Goal: Transaction & Acquisition: Purchase product/service

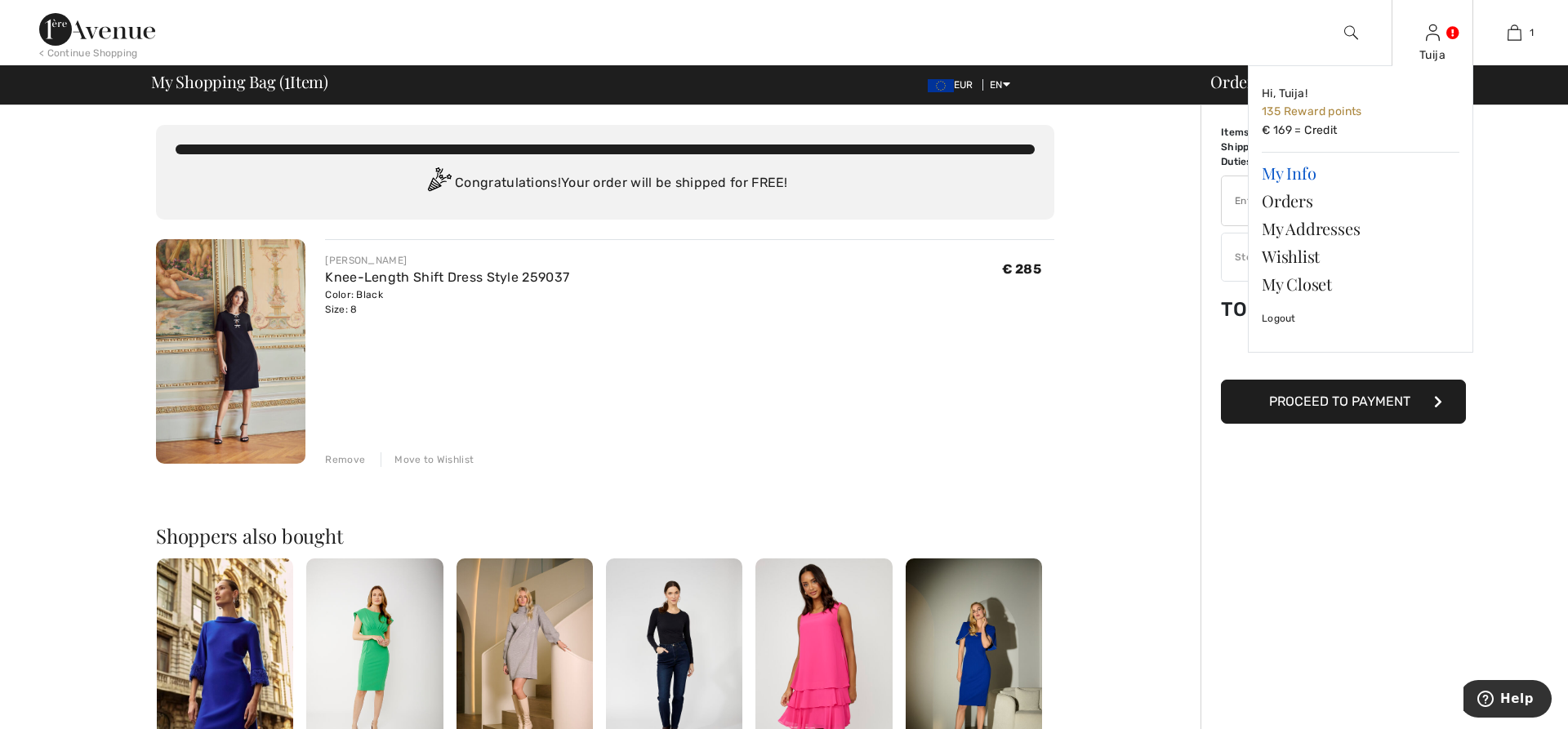
click at [1279, 174] on link "My Info" at bounding box center [1360, 173] width 198 height 28
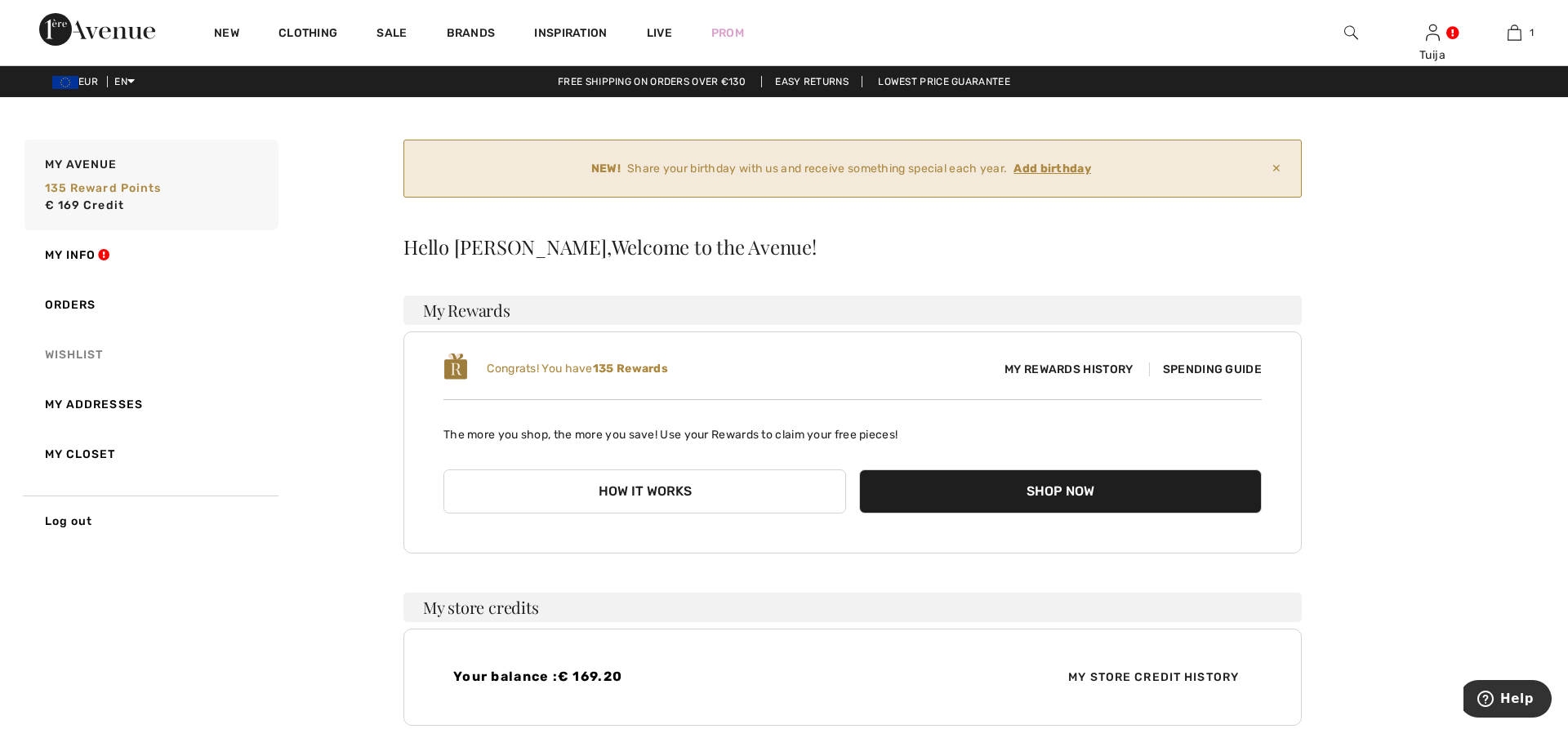
click at [76, 360] on link "Wishlist" at bounding box center [150, 355] width 257 height 50
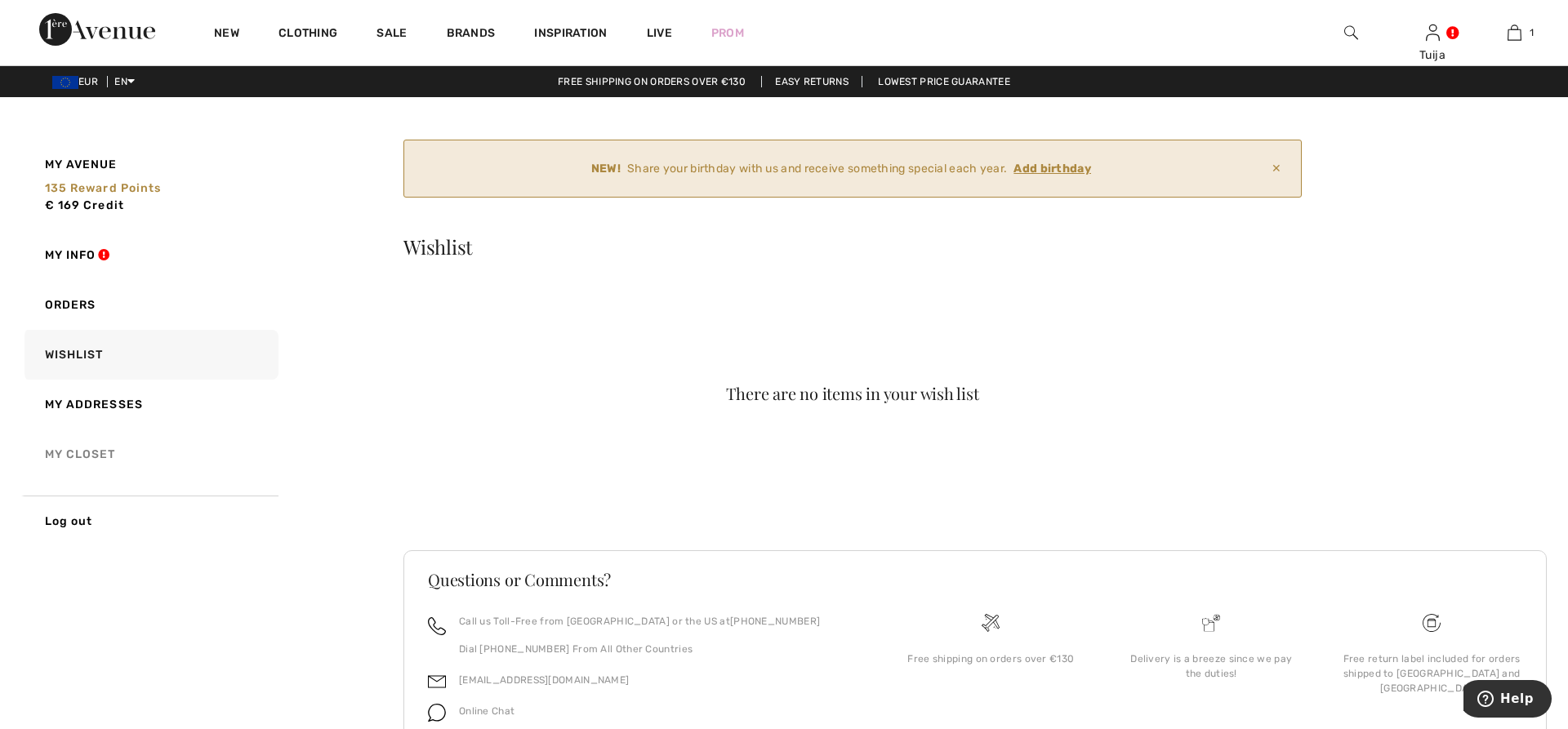
click at [84, 451] on link "My Closet" at bounding box center [150, 455] width 257 height 50
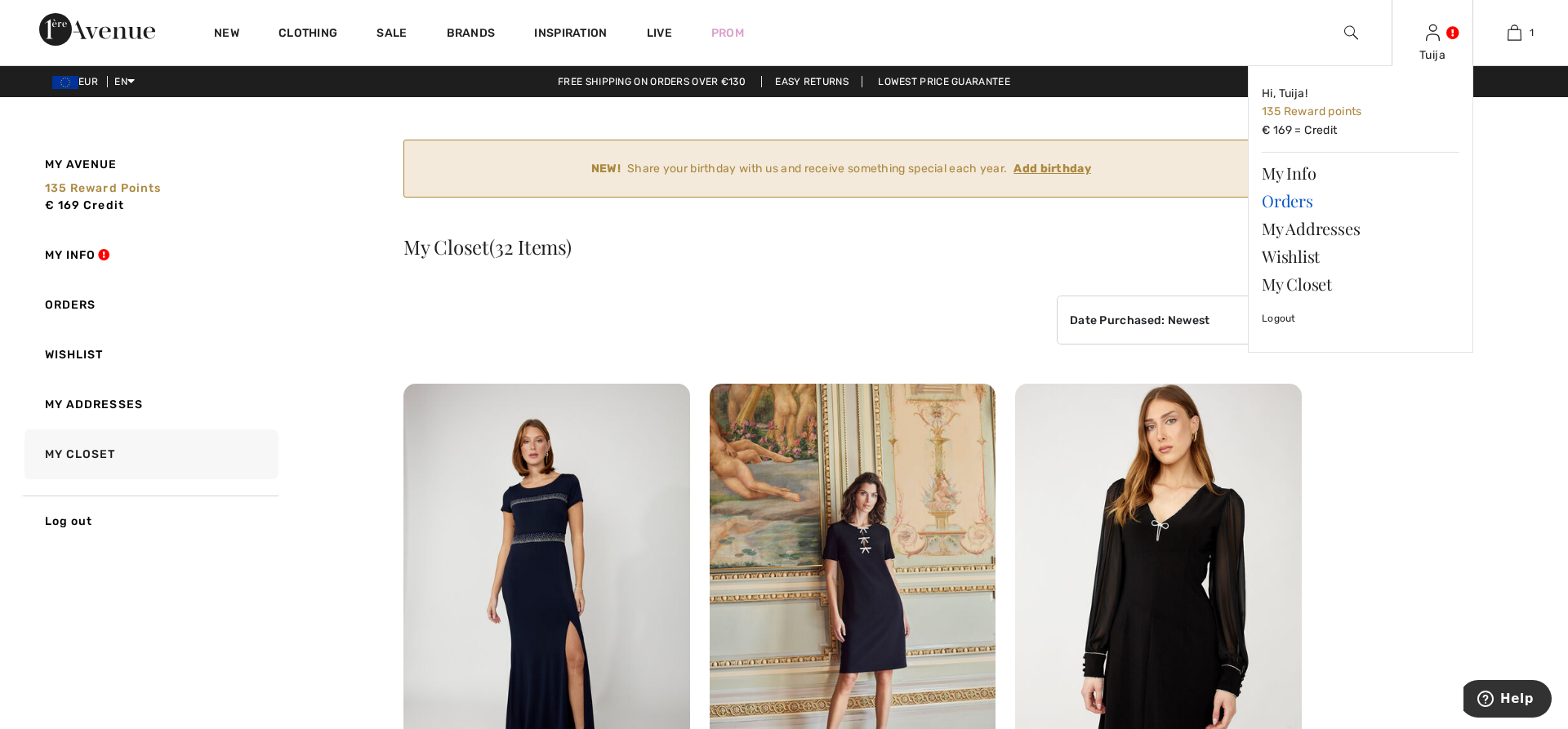
click at [1292, 200] on link "Orders" at bounding box center [1360, 201] width 198 height 28
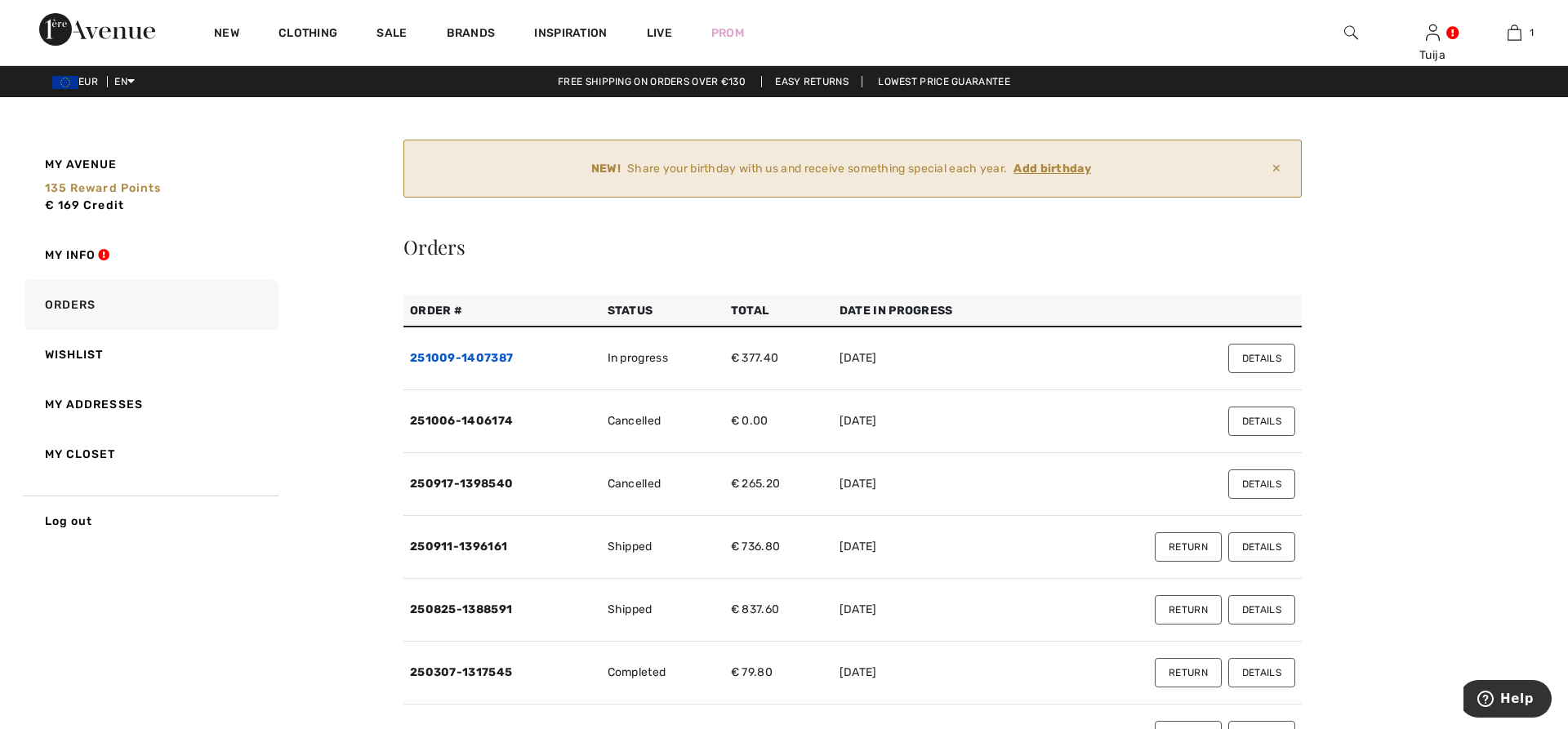
click at [446, 357] on link "251009-1407387" at bounding box center [461, 358] width 103 height 14
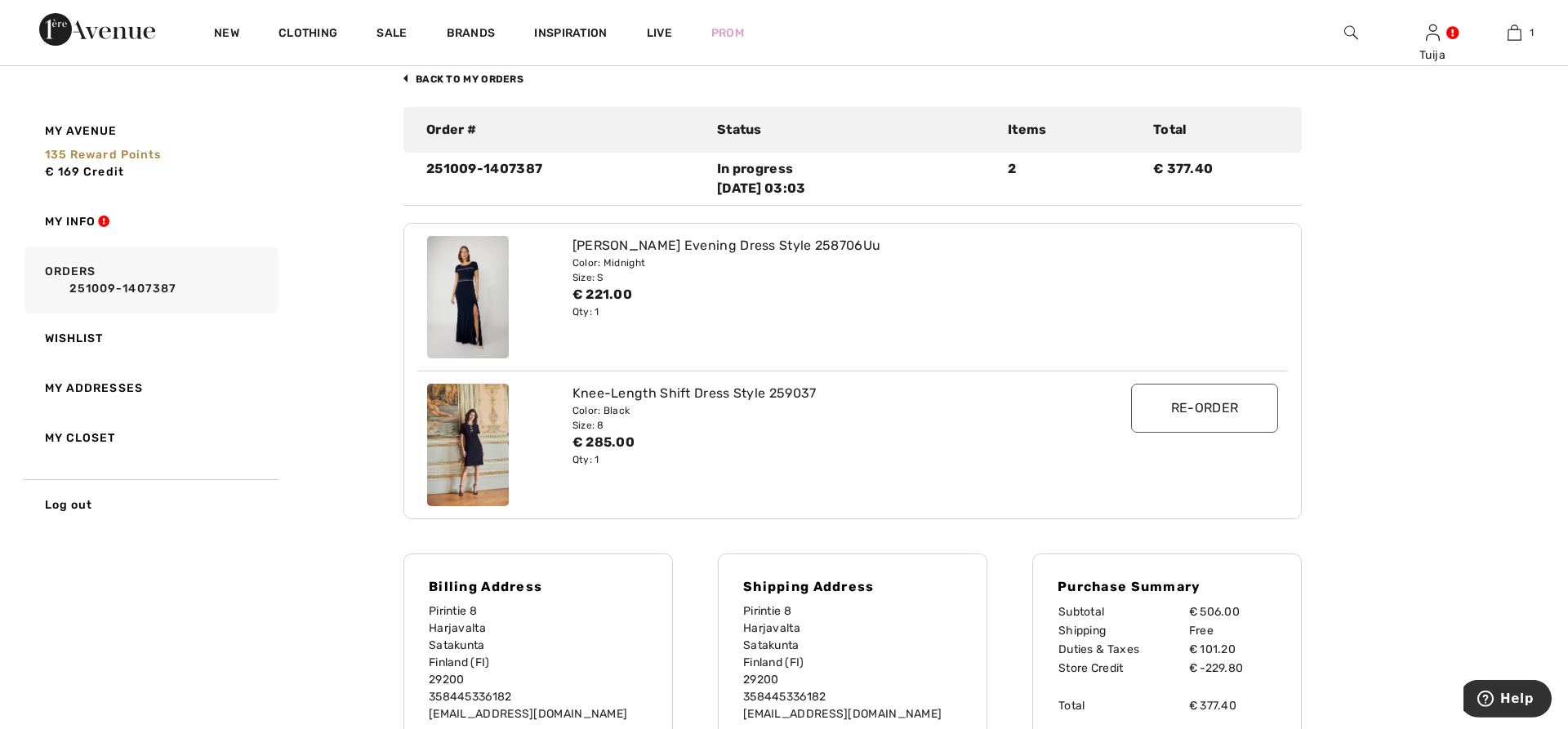
scroll to position [167, 0]
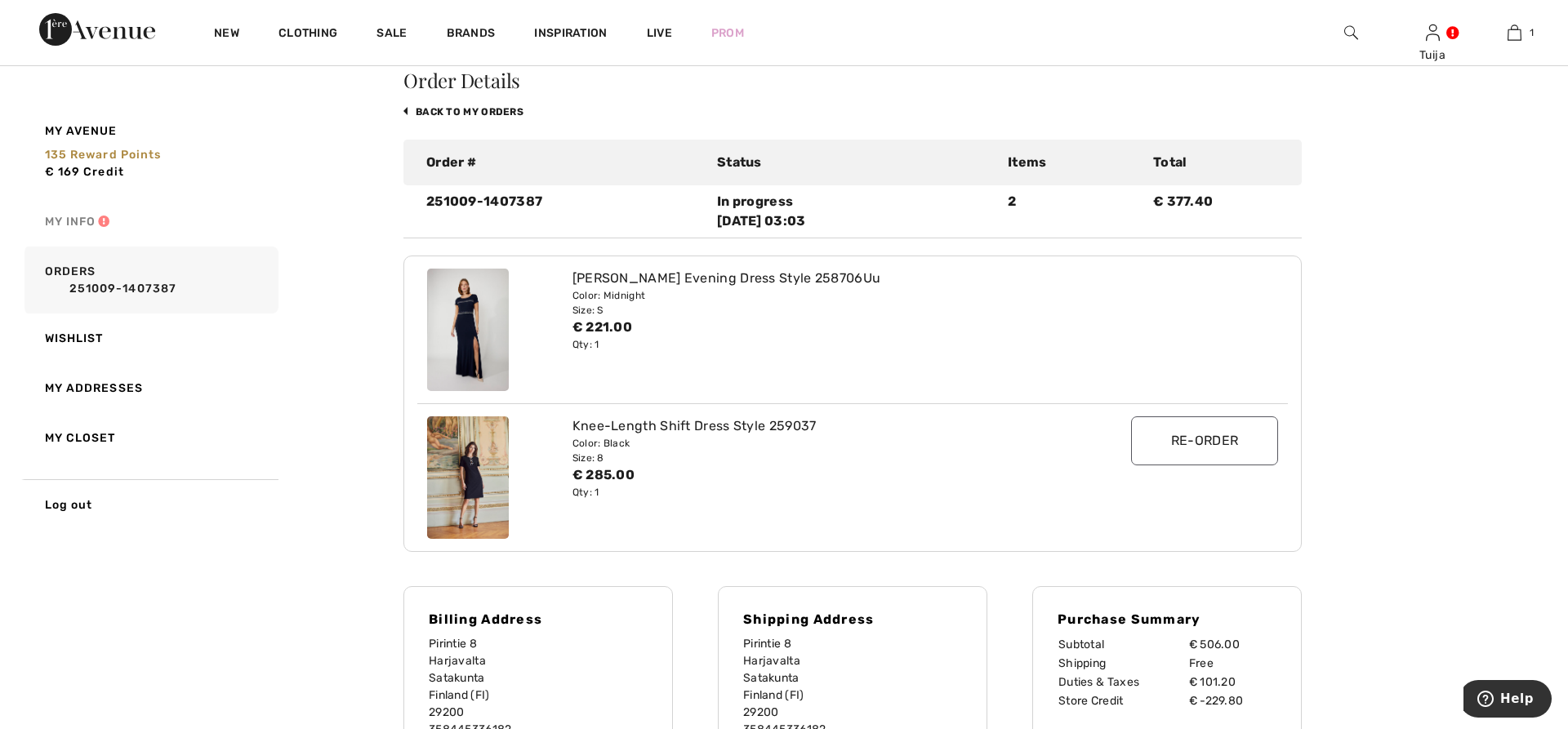
click at [72, 220] on link "My Info" at bounding box center [150, 222] width 257 height 50
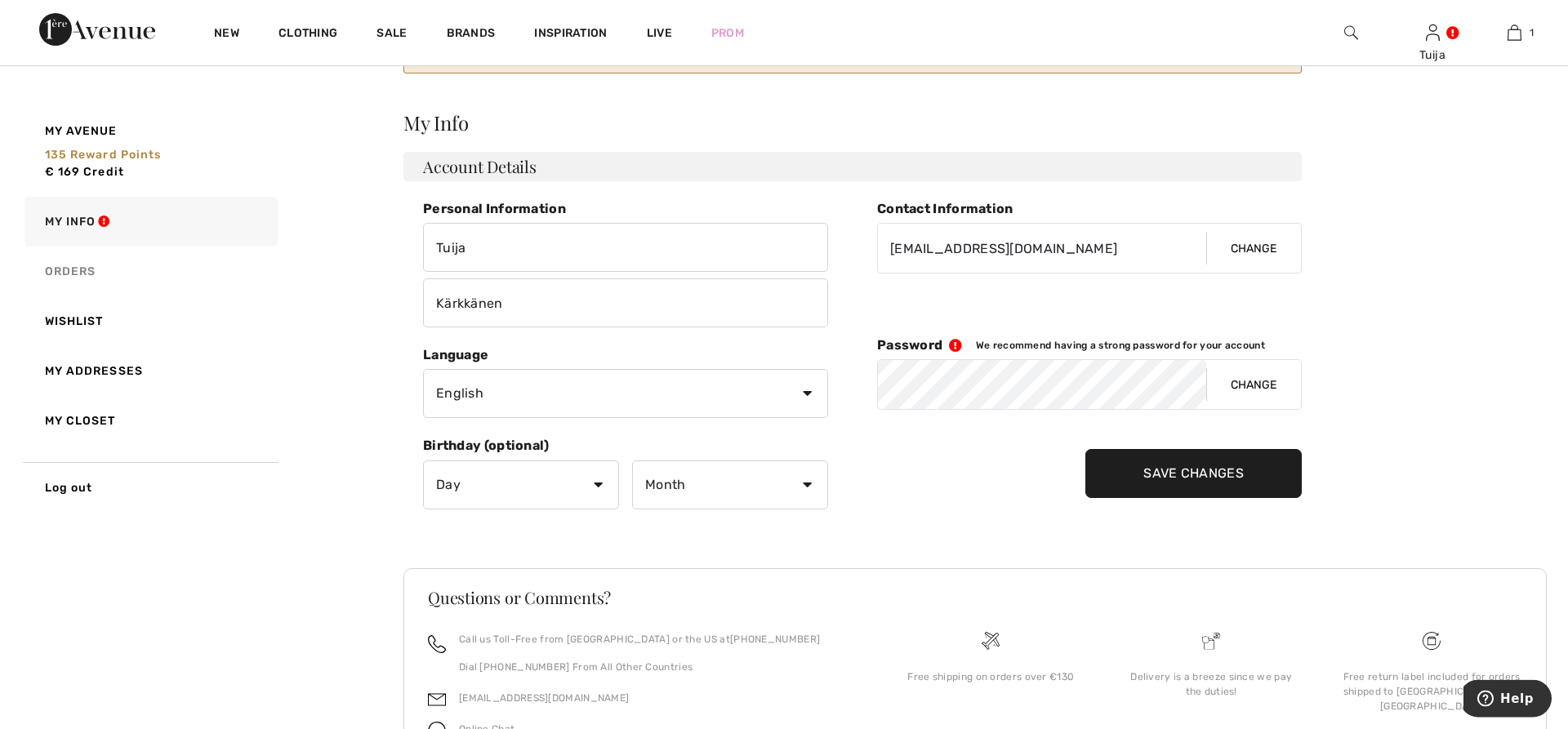
scroll to position [53, 0]
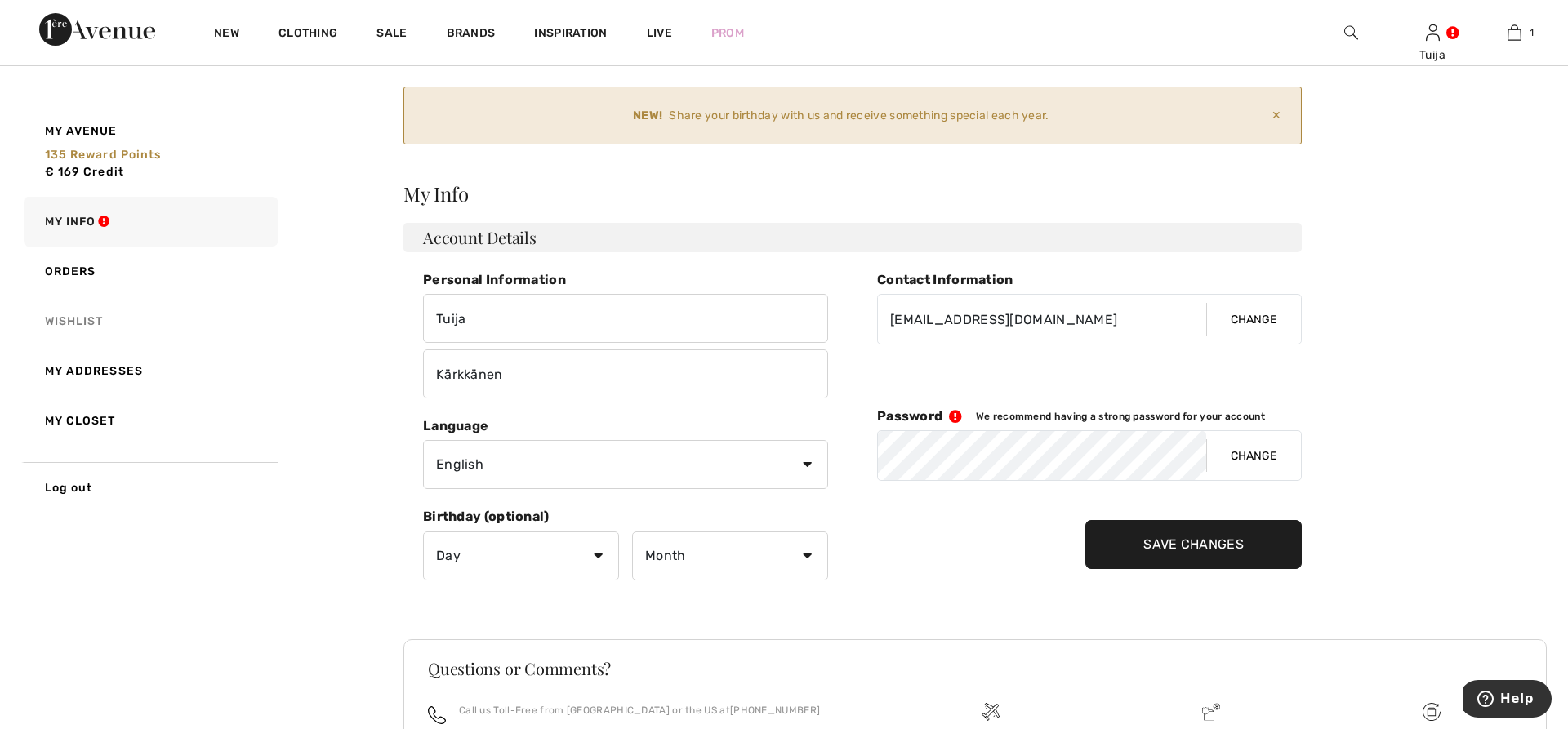
click at [73, 326] on link "Wishlist" at bounding box center [150, 322] width 257 height 50
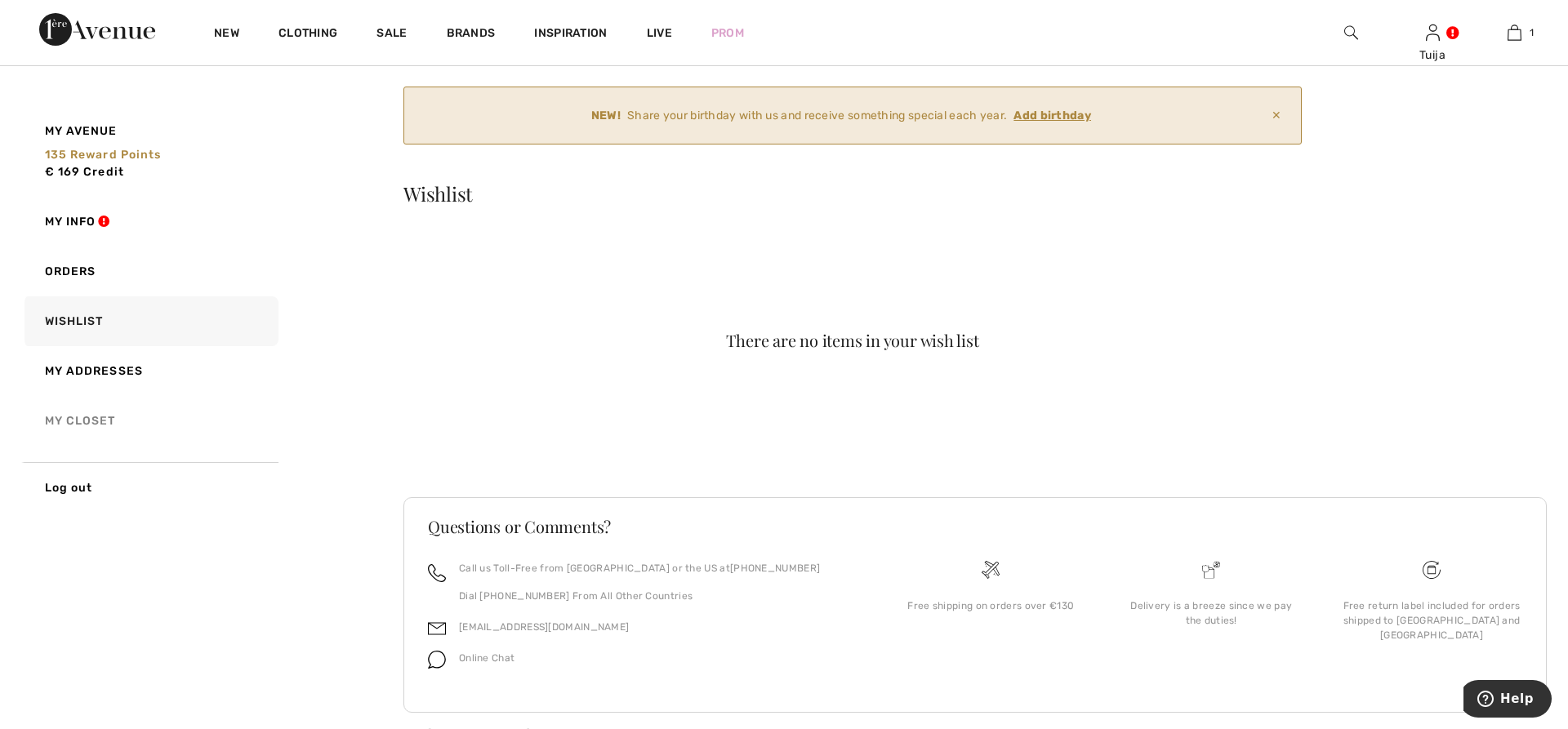
click at [81, 422] on link "My Closet" at bounding box center [150, 421] width 257 height 50
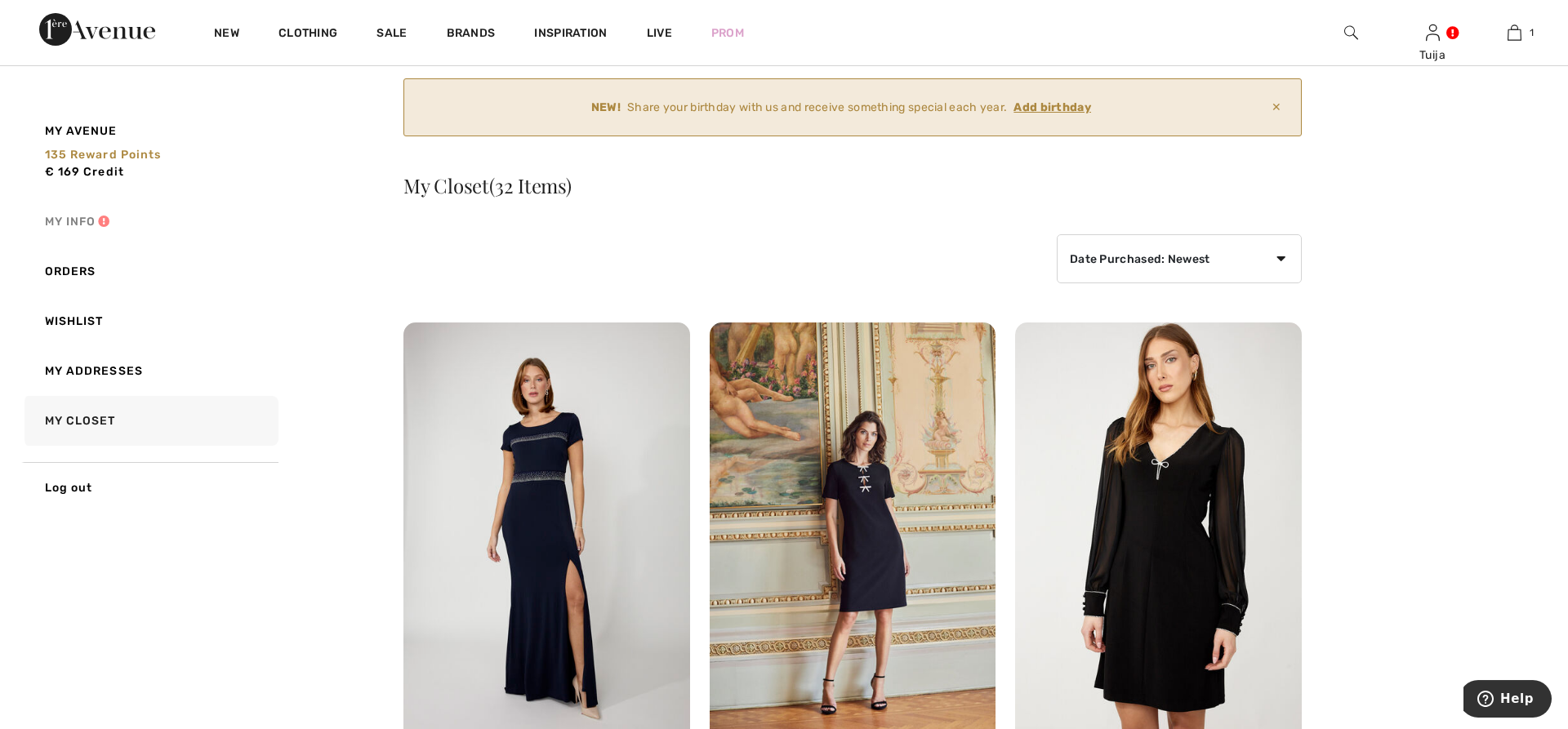
scroll to position [0, 0]
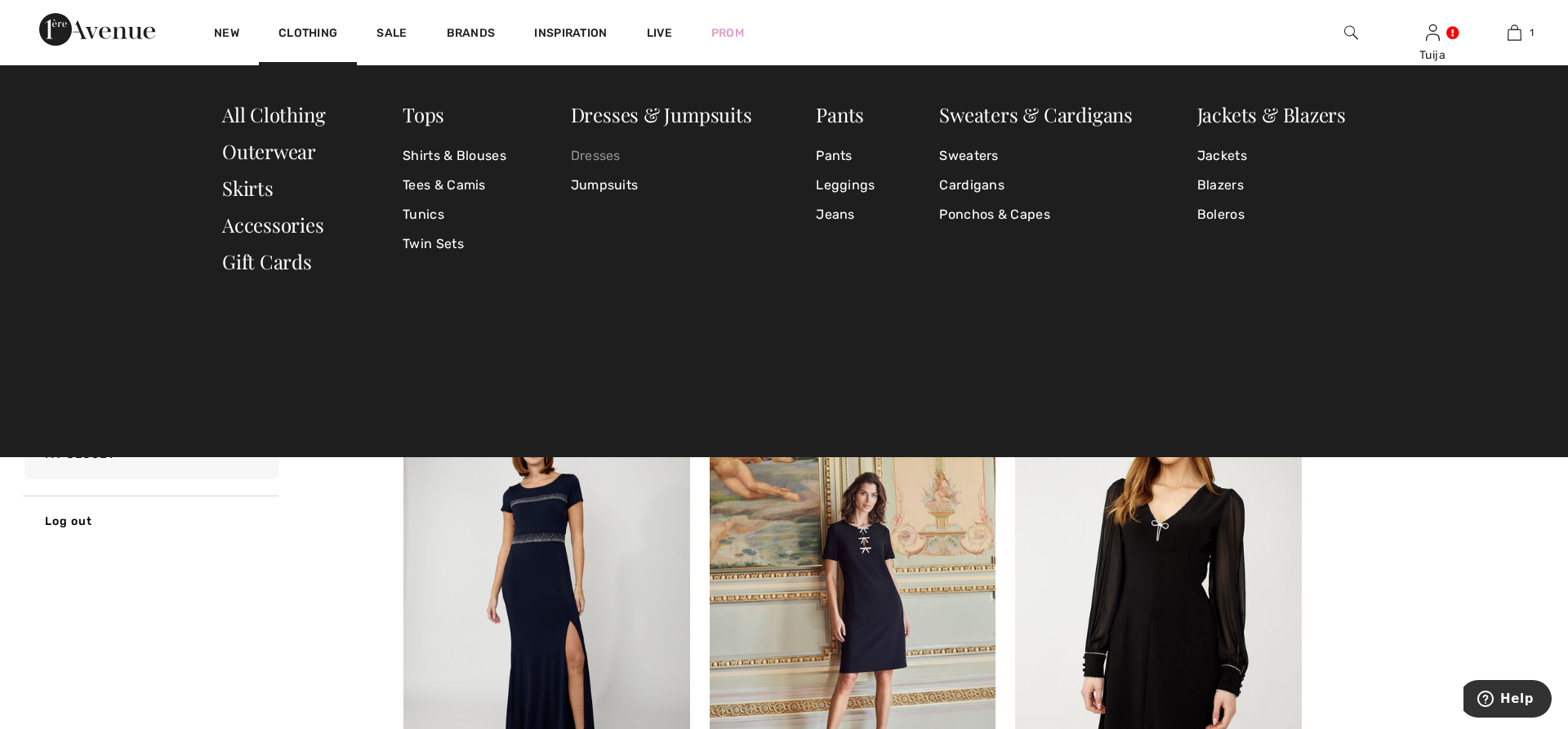
click at [582, 155] on link "Dresses" at bounding box center [662, 156] width 182 height 29
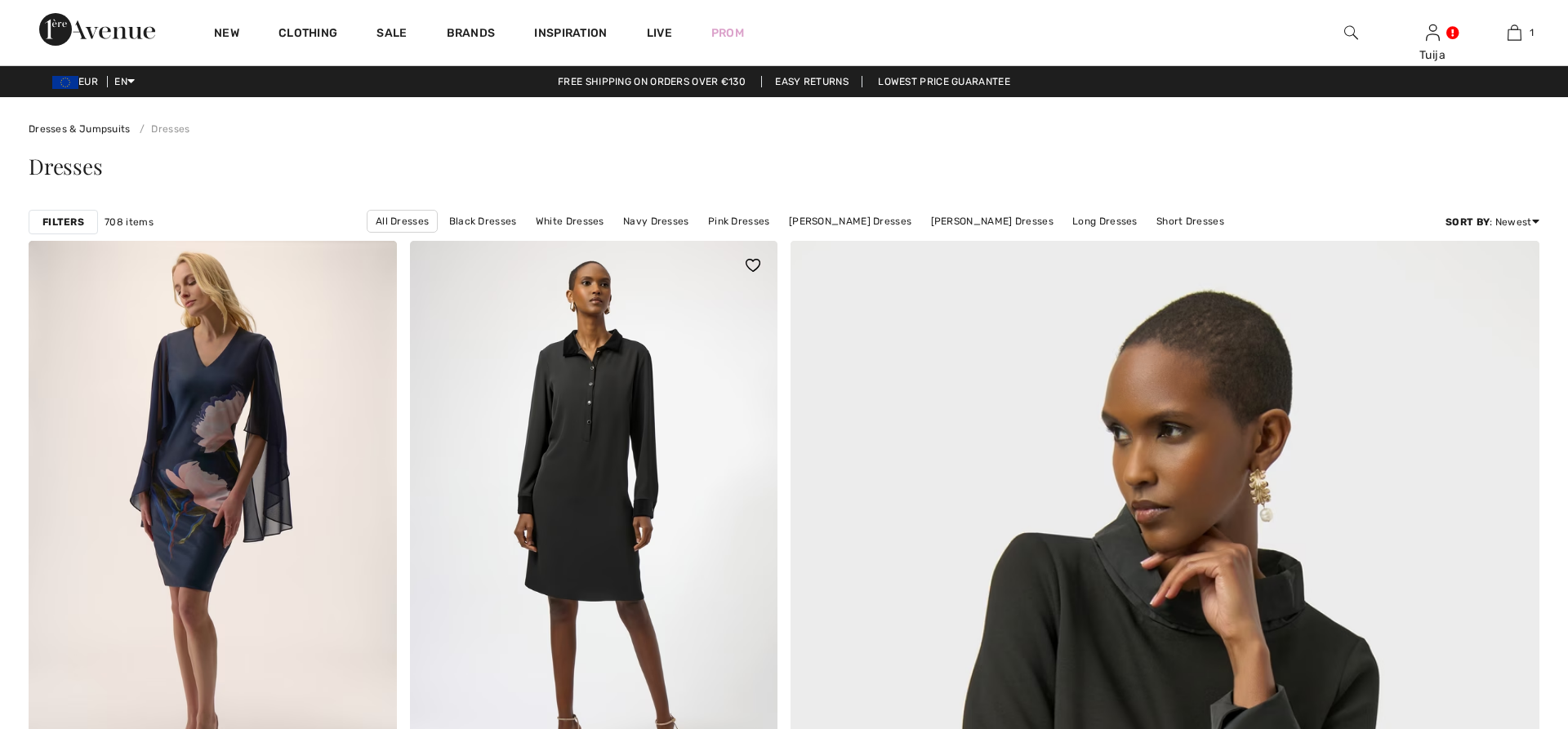
checkbox input "true"
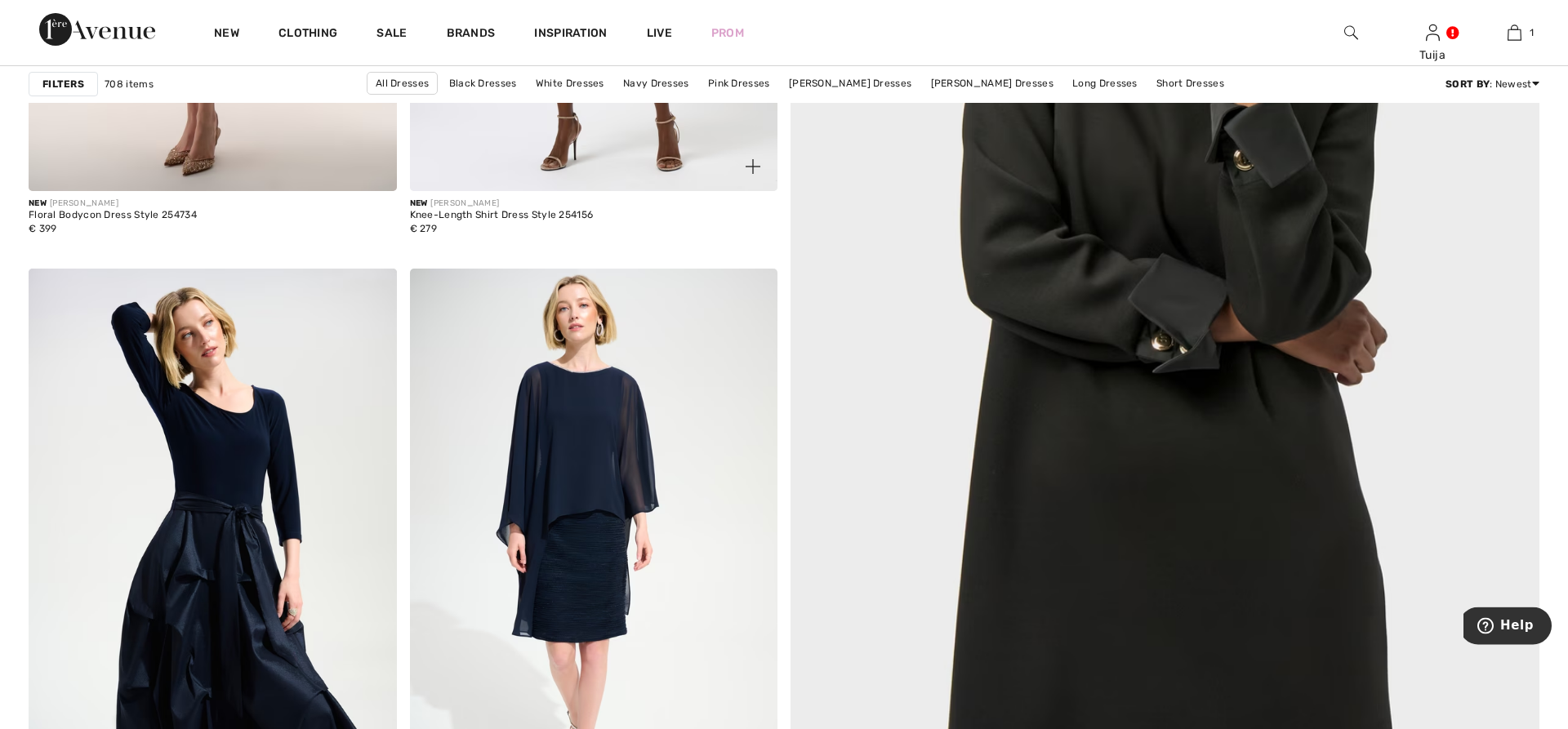
scroll to position [83, 0]
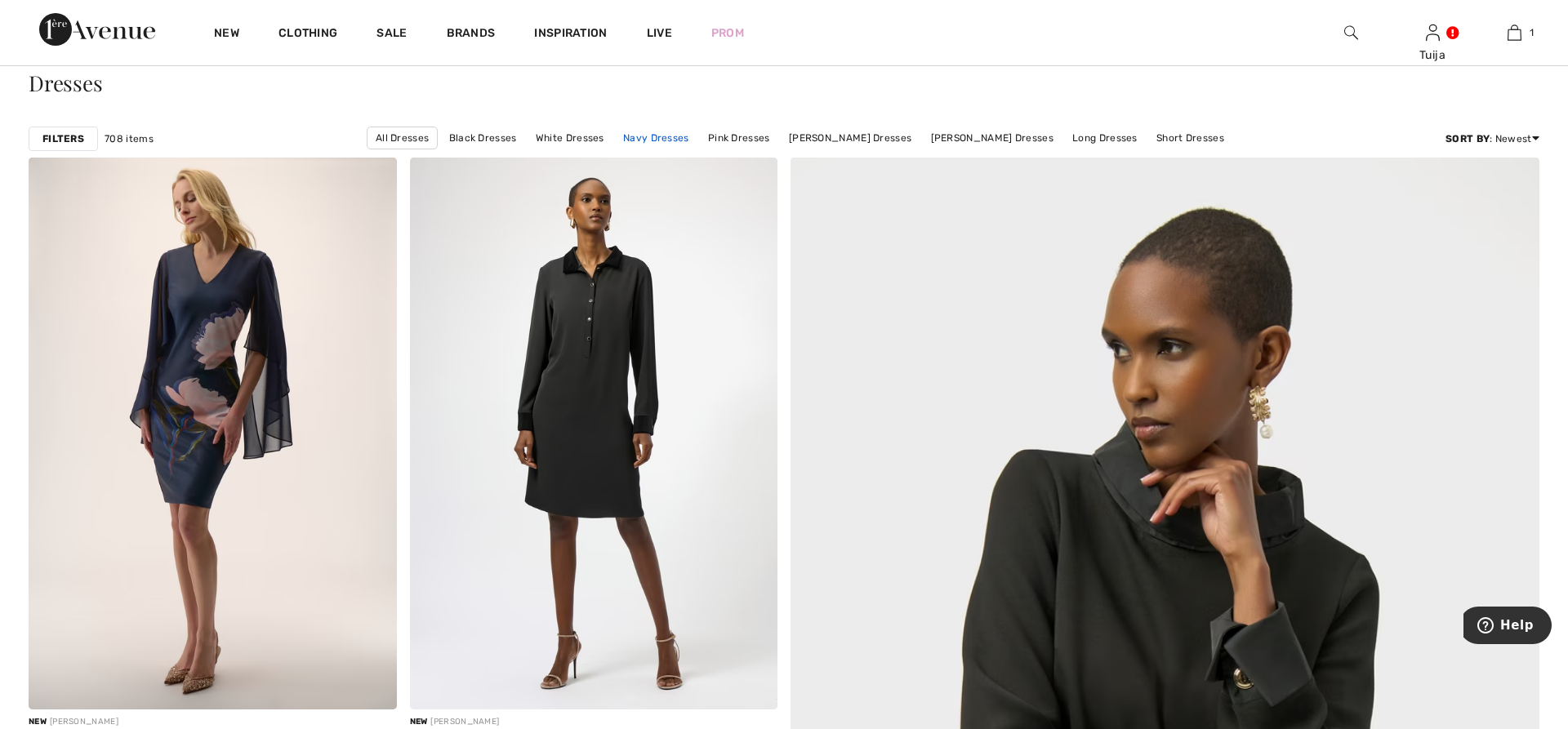
click at [691, 136] on link "Navy Dresses" at bounding box center [656, 137] width 82 height 22
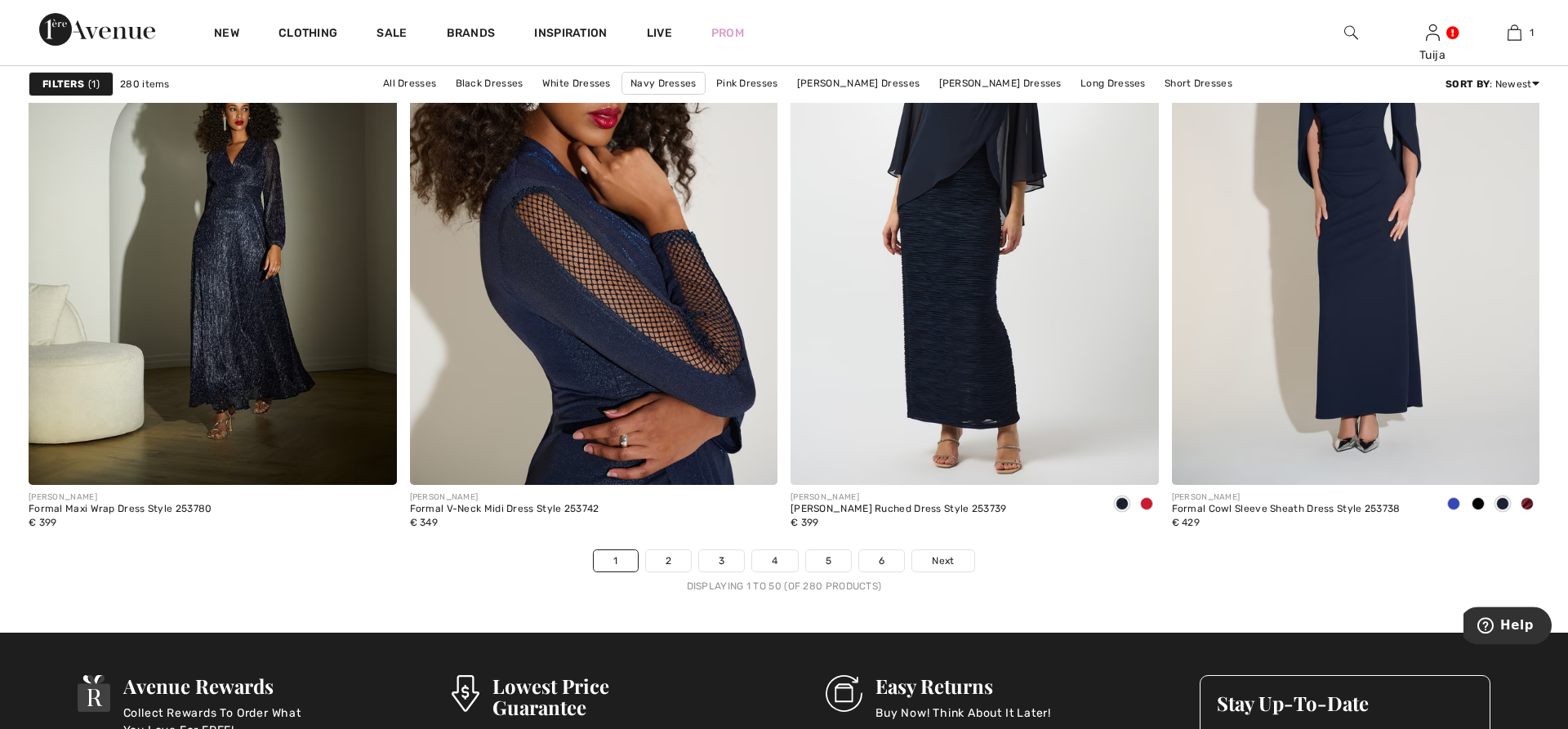
scroll to position [9329, 0]
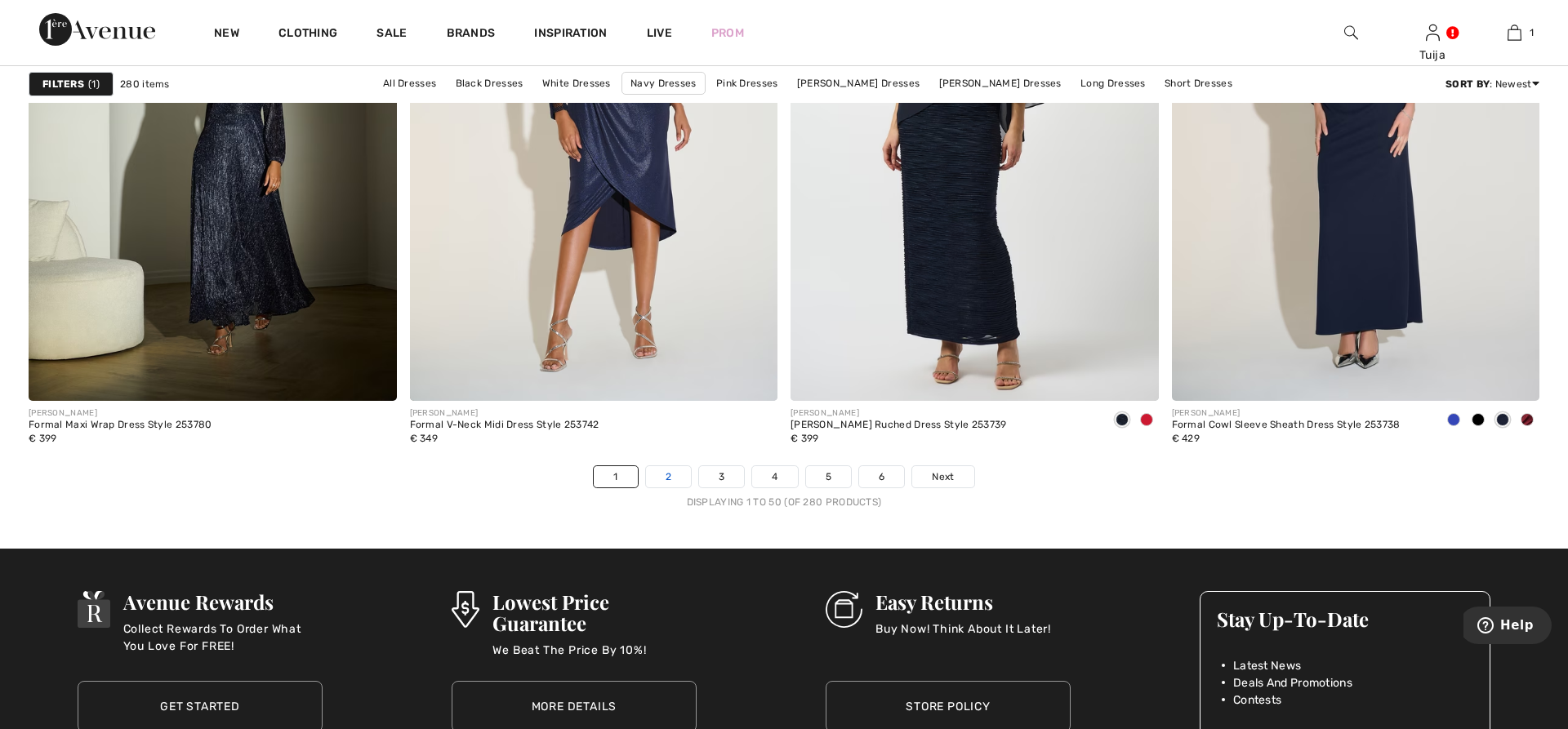
click at [683, 470] on link "2" at bounding box center [669, 476] width 45 height 22
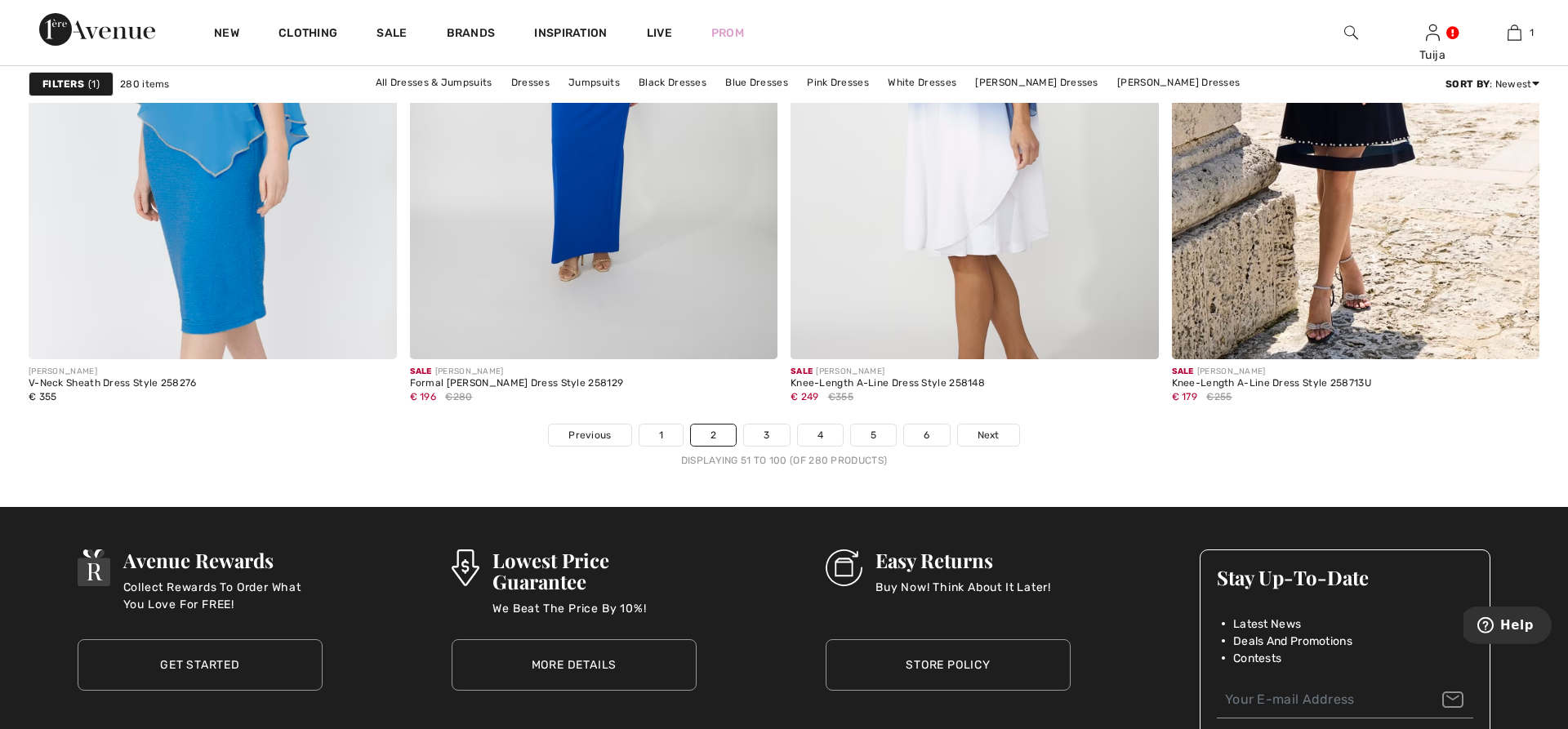
scroll to position [9413, 0]
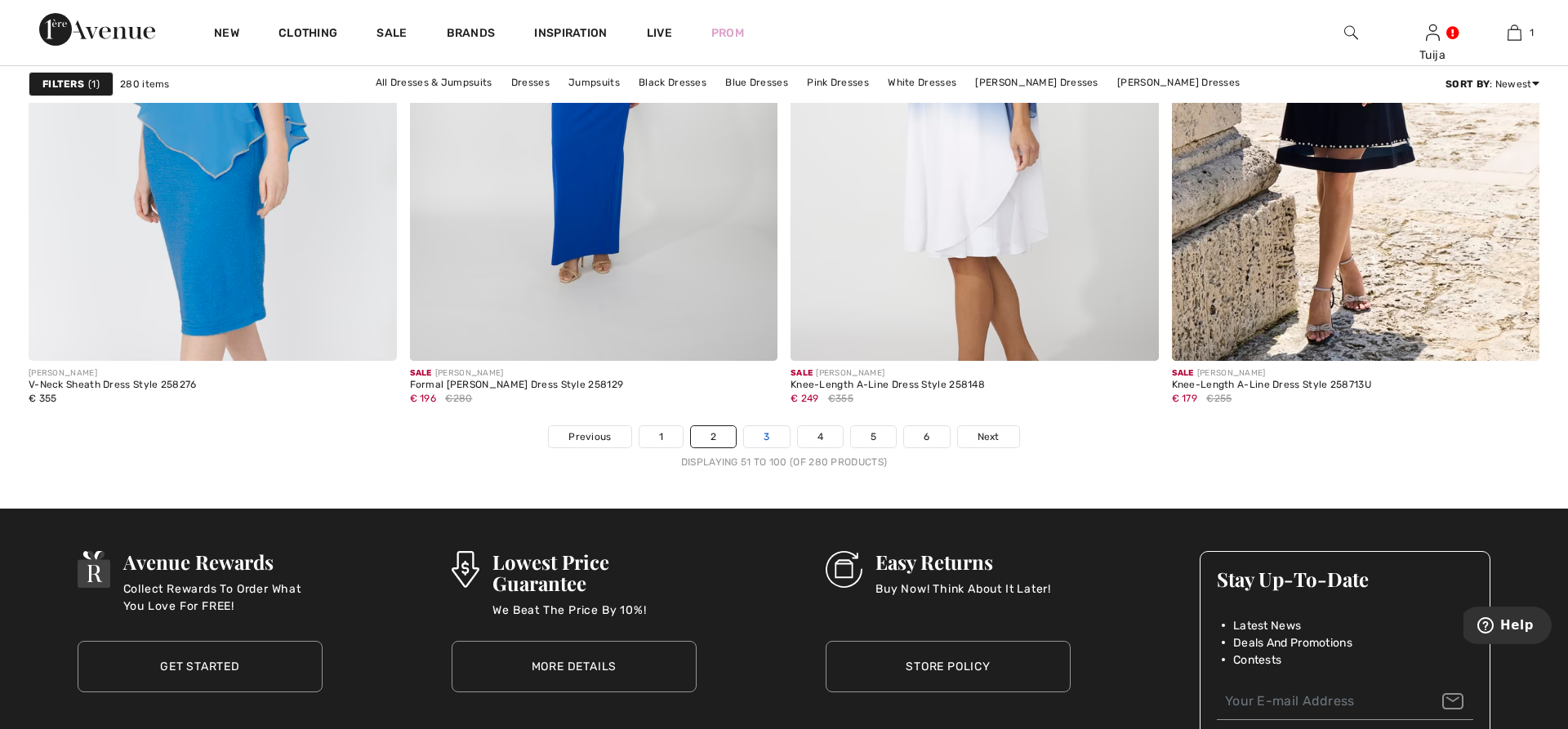
click at [753, 440] on link "3" at bounding box center [766, 437] width 45 height 22
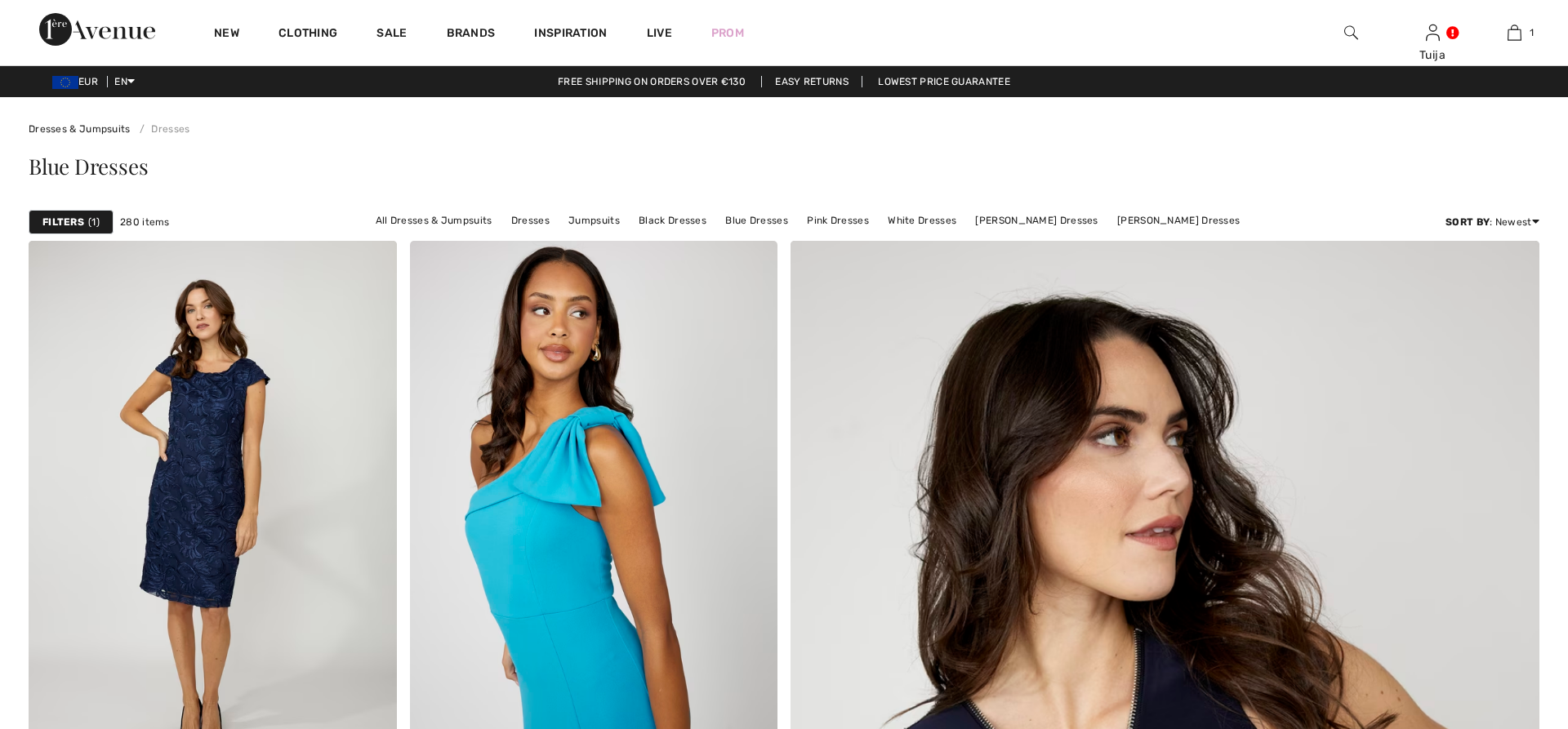
scroll to position [333, 0]
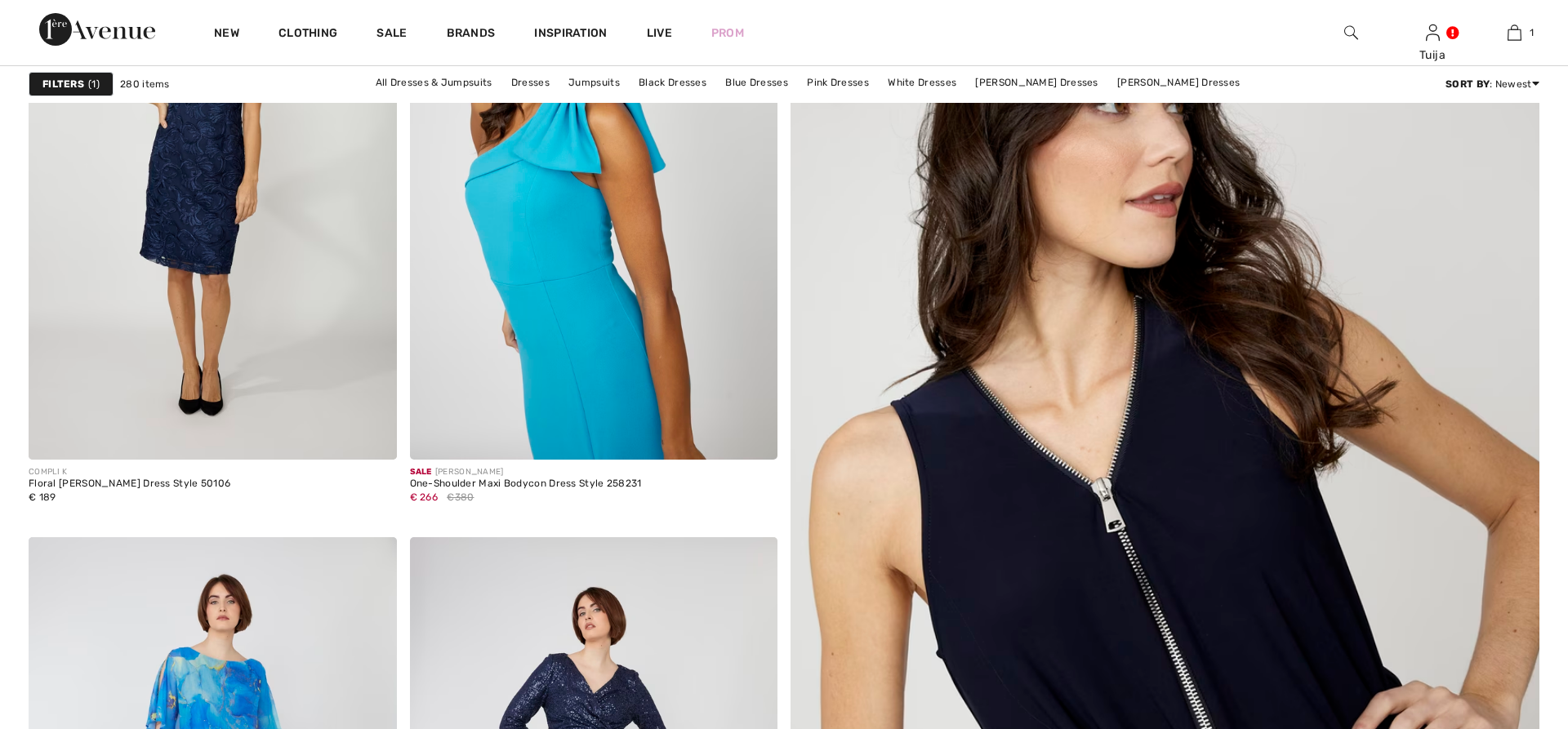
checkbox input "true"
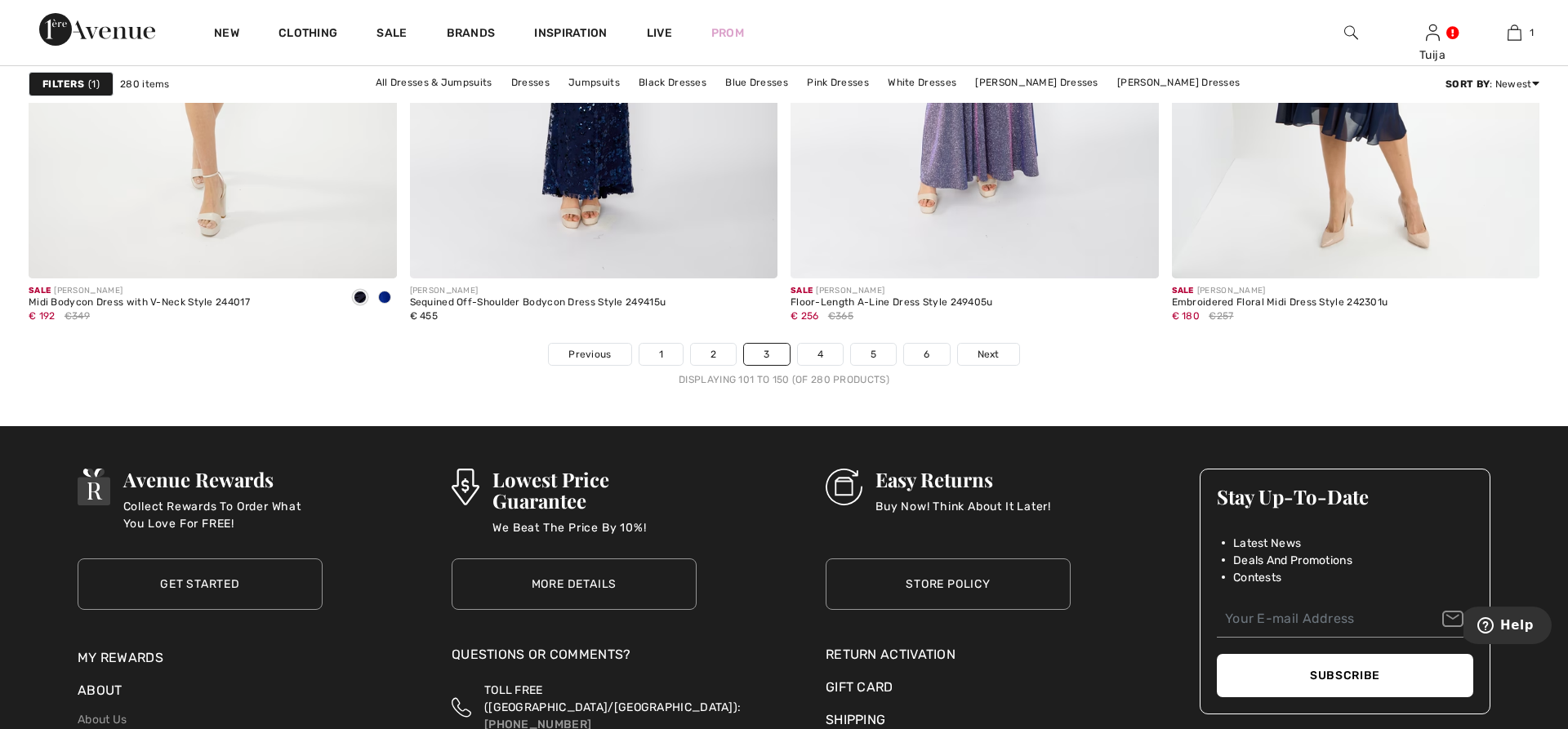
scroll to position [9394, 0]
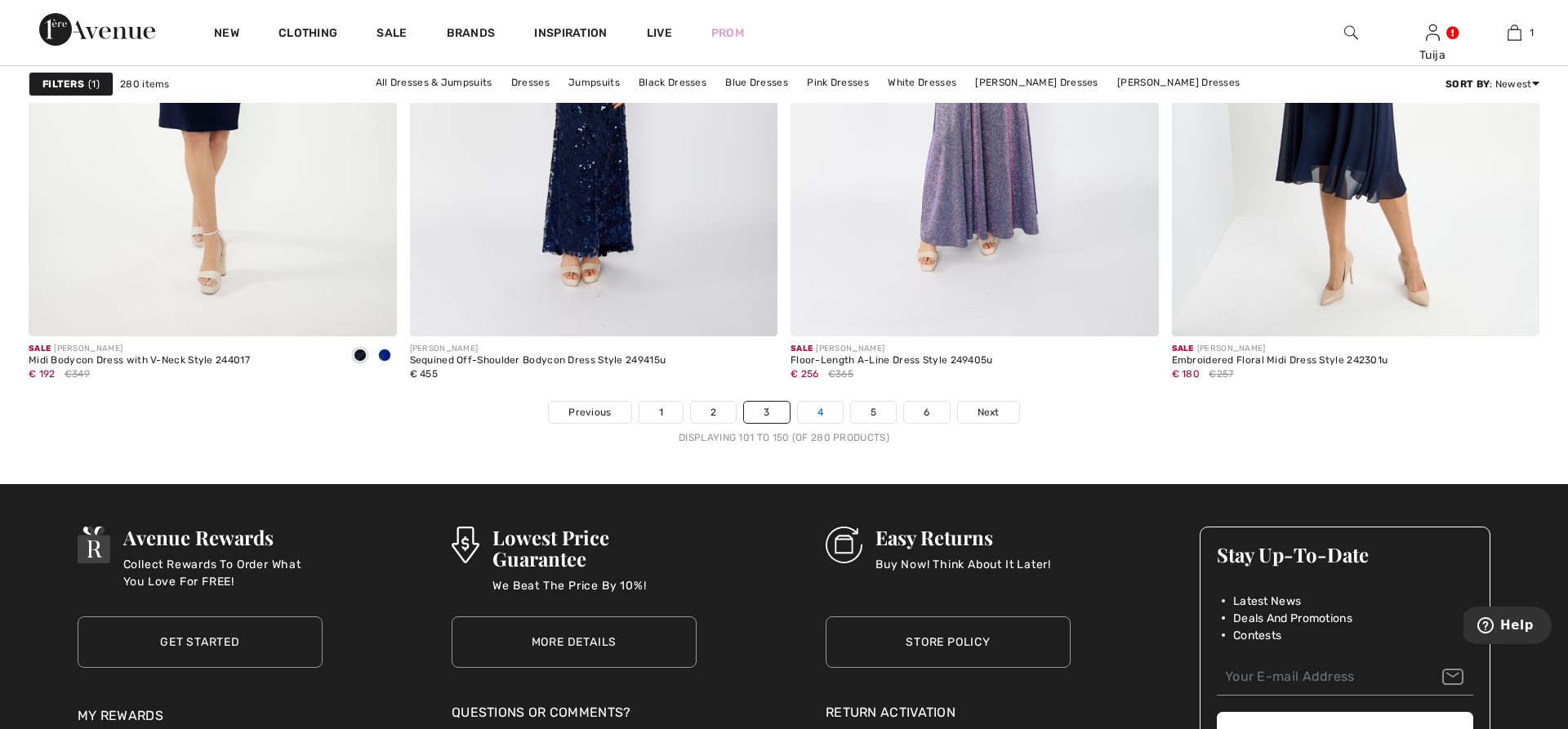
click at [805, 419] on link "4" at bounding box center [821, 412] width 45 height 22
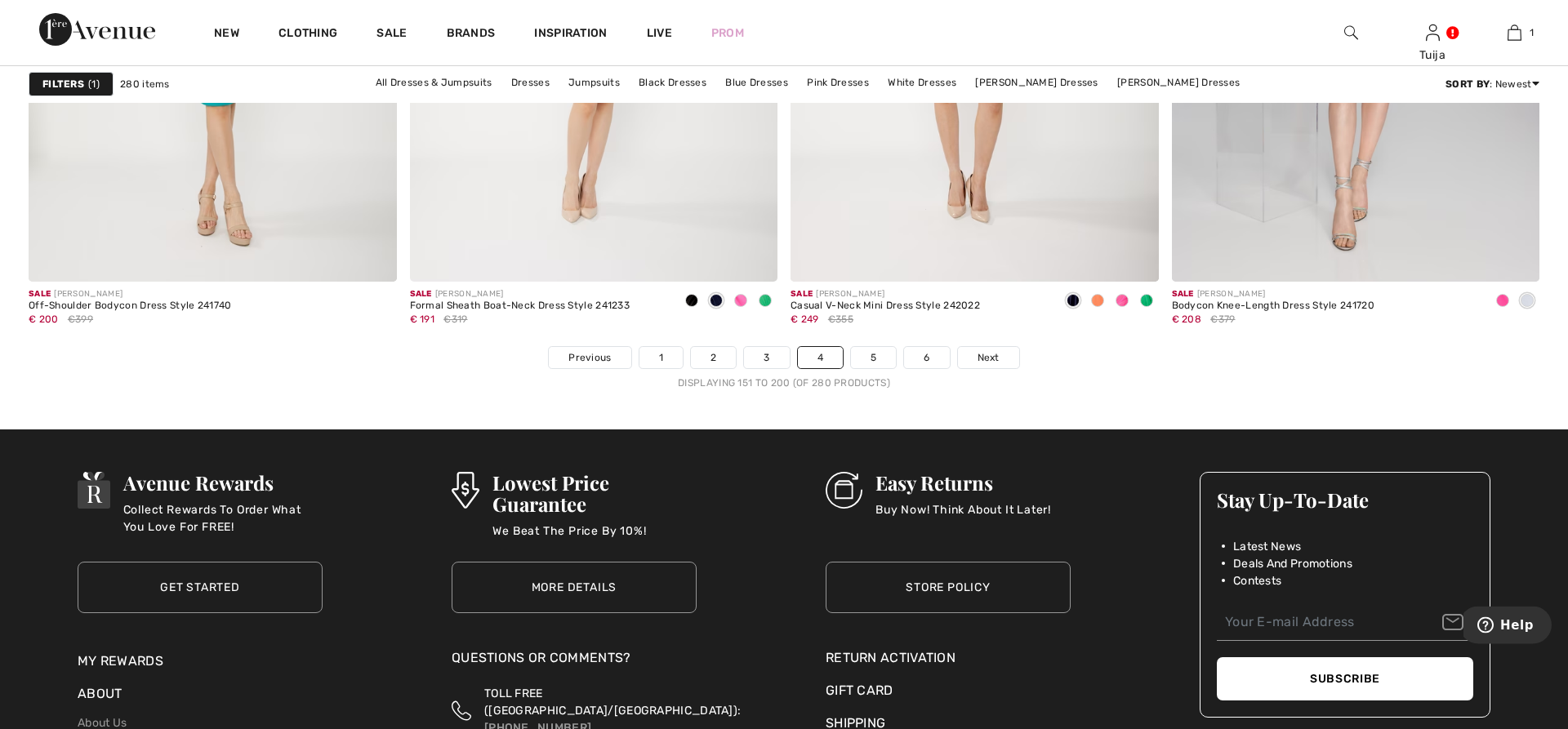
scroll to position [9663, 0]
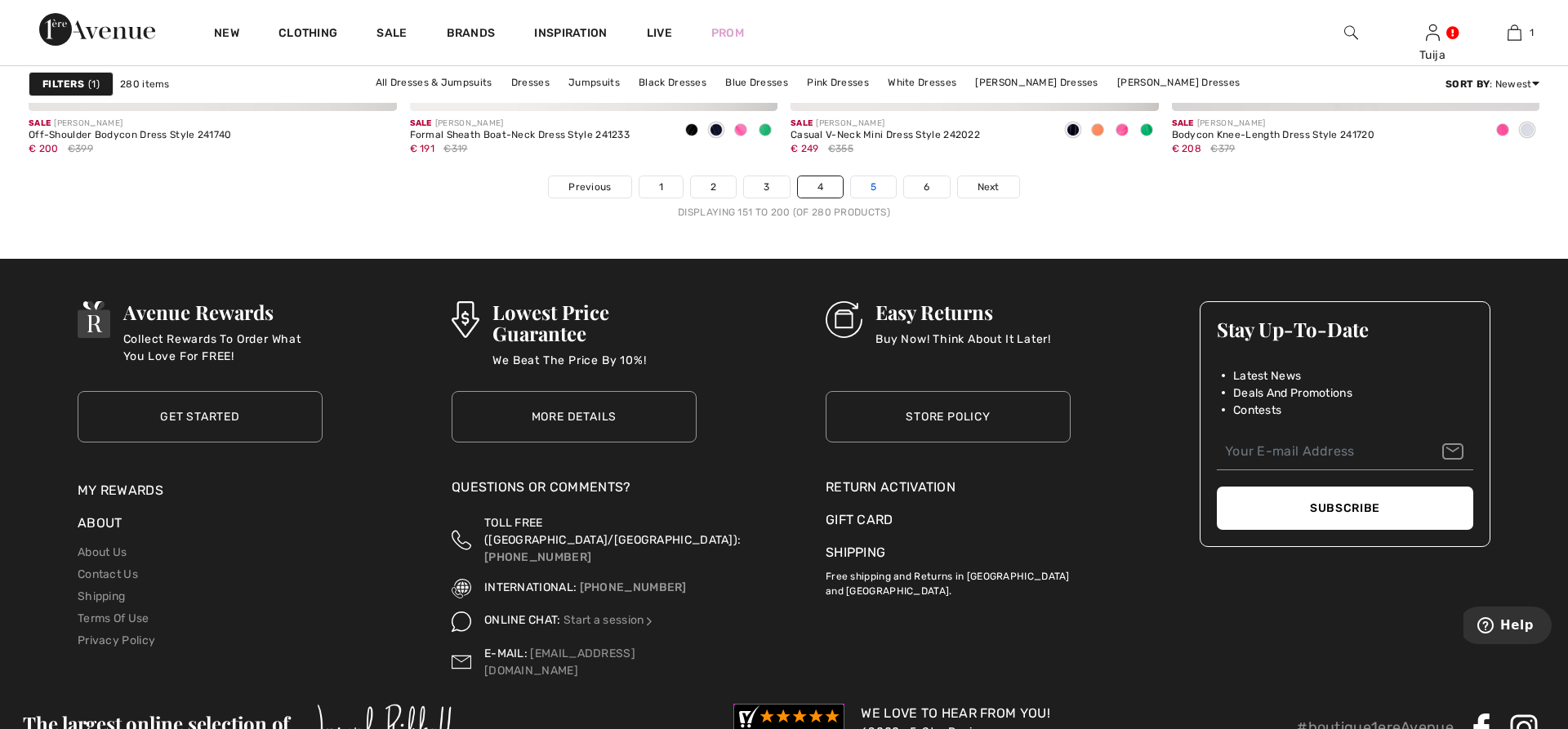
click at [884, 185] on link "5" at bounding box center [874, 187] width 45 height 22
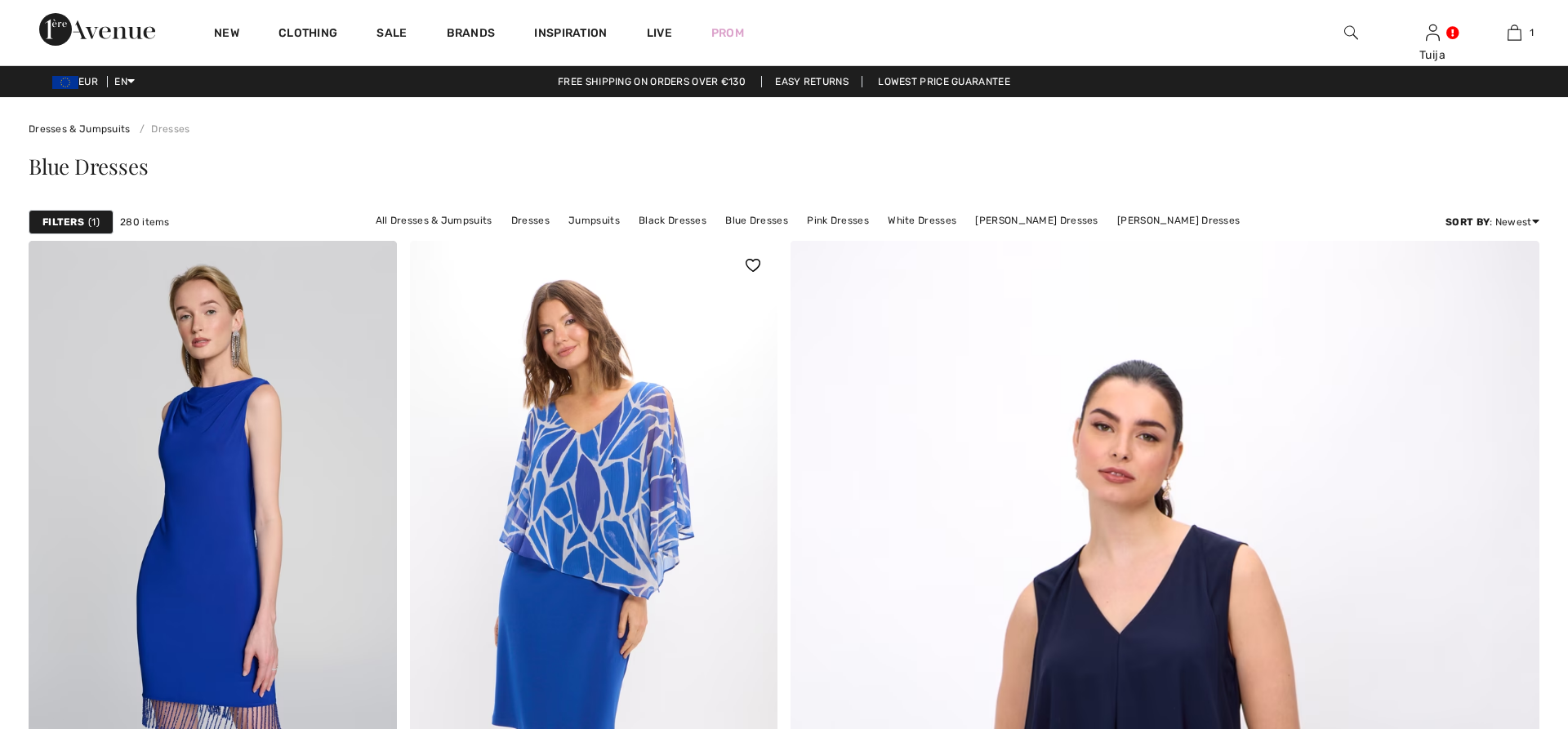
checkbox input "true"
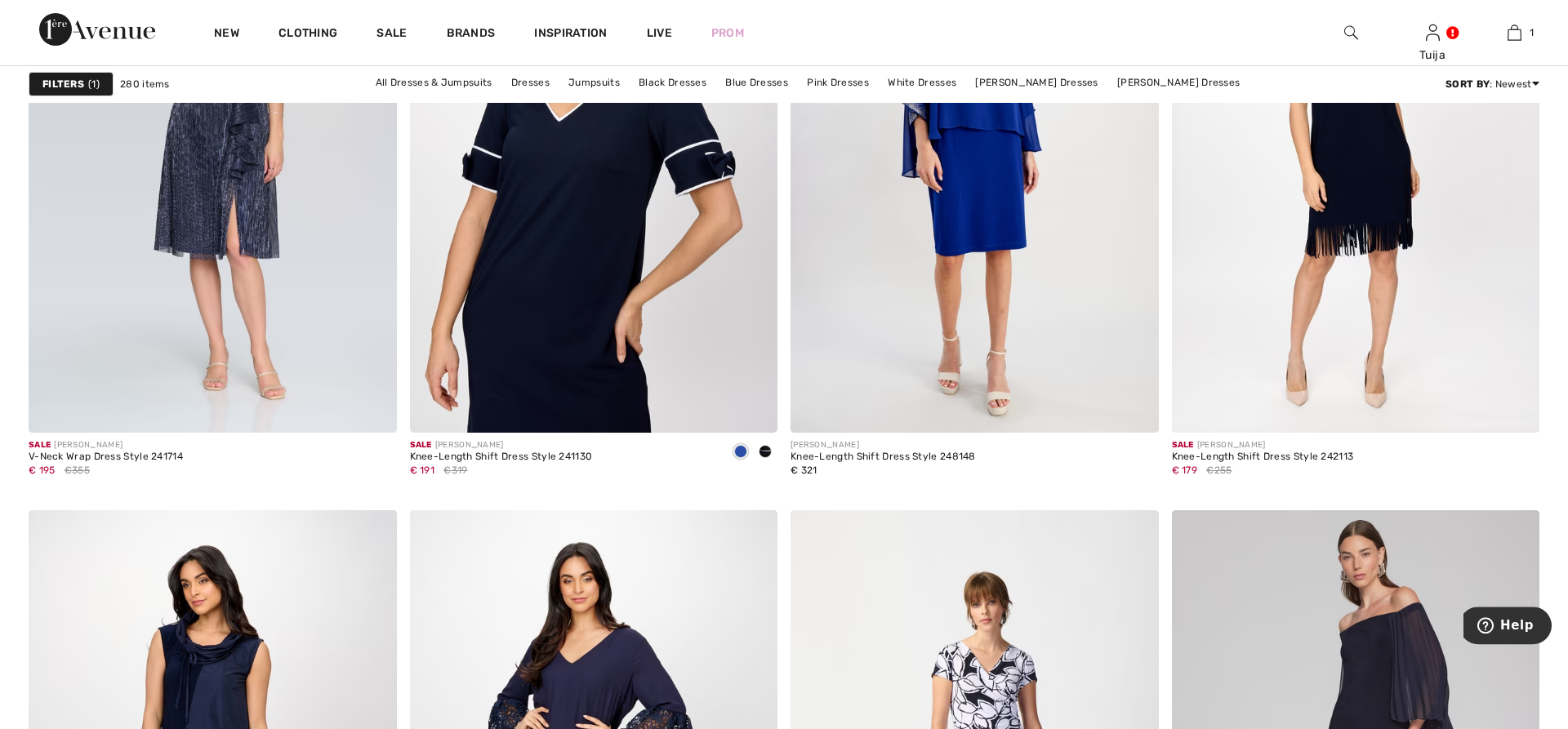
scroll to position [3749, 0]
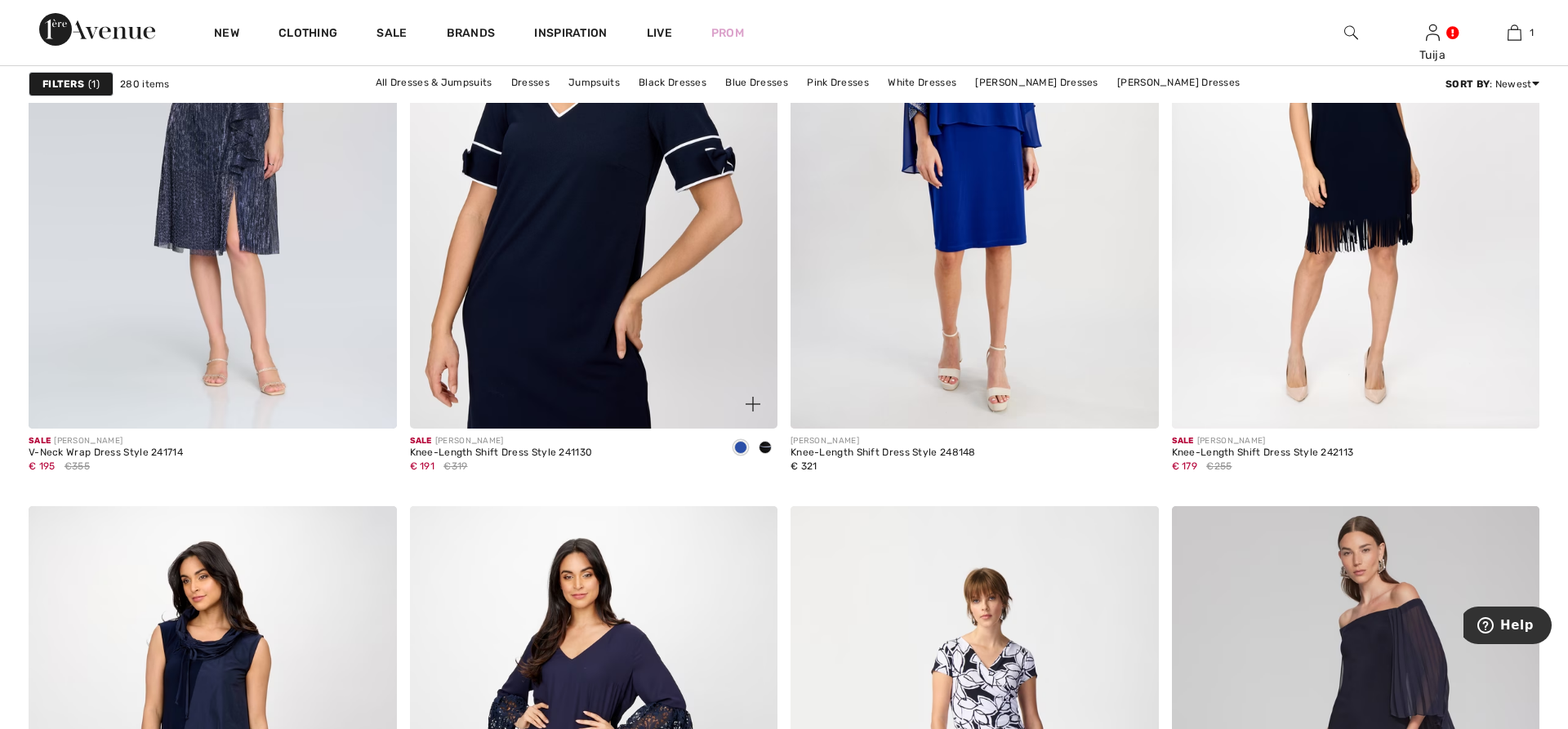
click at [571, 326] on img at bounding box center [594, 152] width 368 height 552
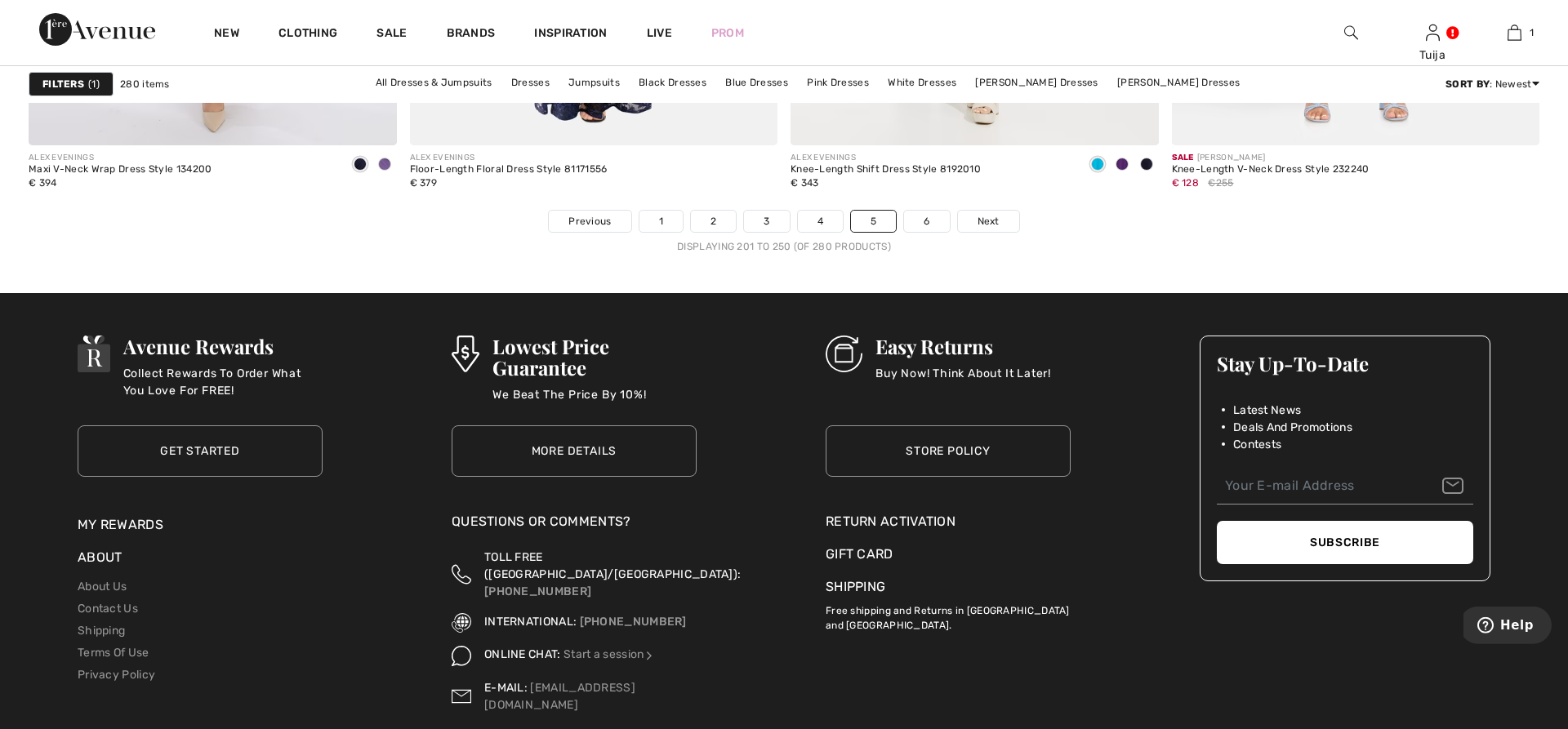
scroll to position [9437, 0]
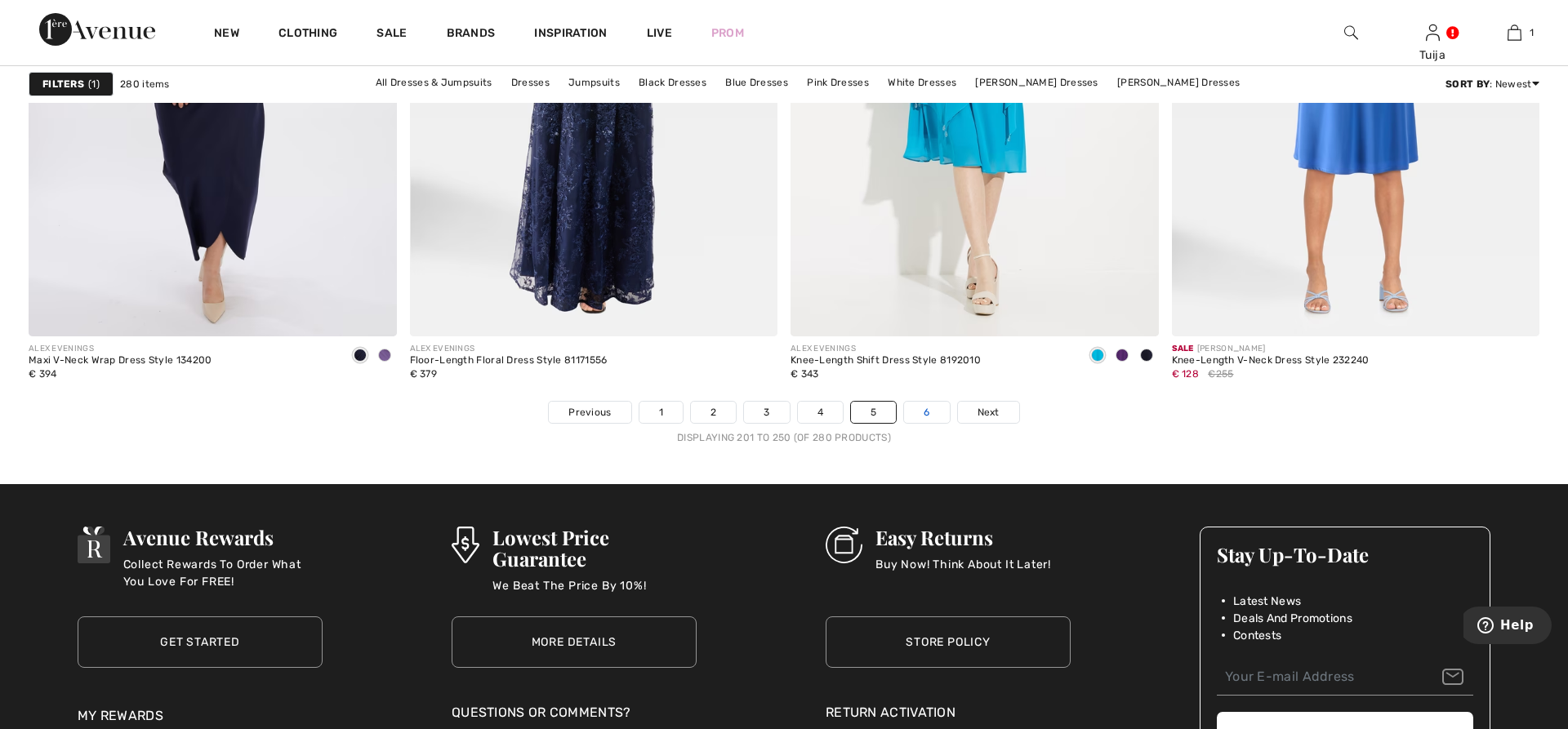
click at [915, 412] on link "6" at bounding box center [926, 412] width 45 height 22
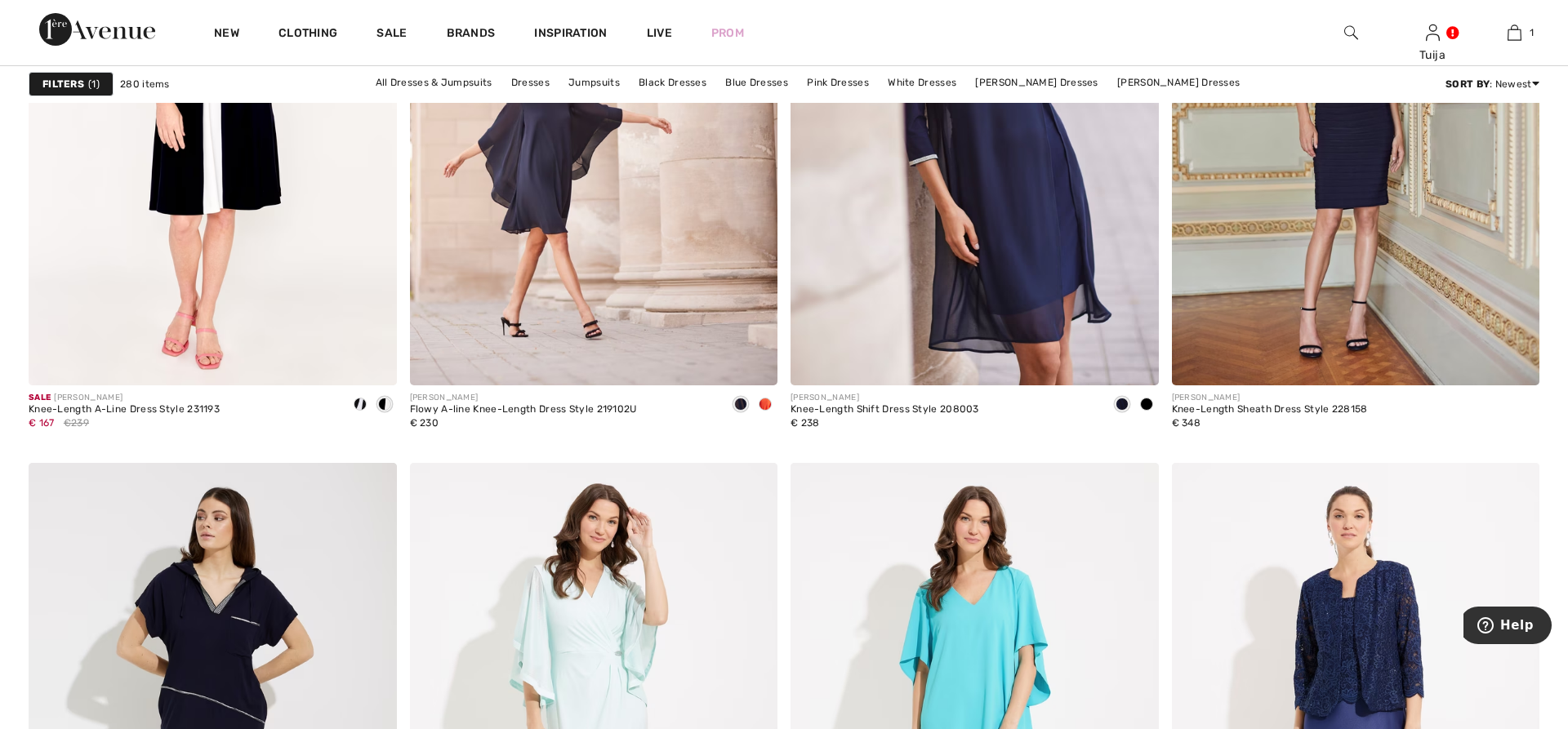
scroll to position [917, 0]
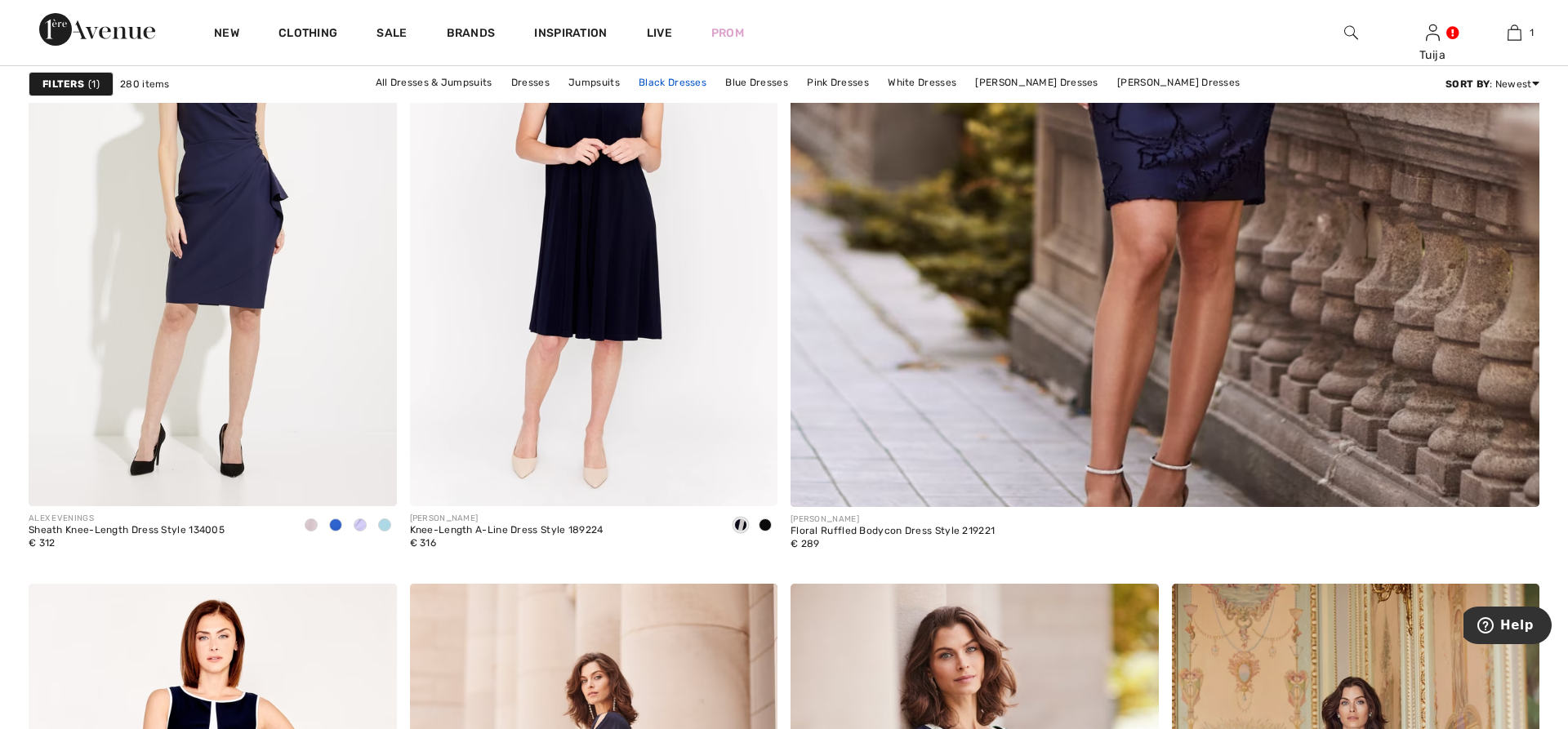
click at [702, 82] on link "Black Dresses" at bounding box center [672, 82] width 84 height 22
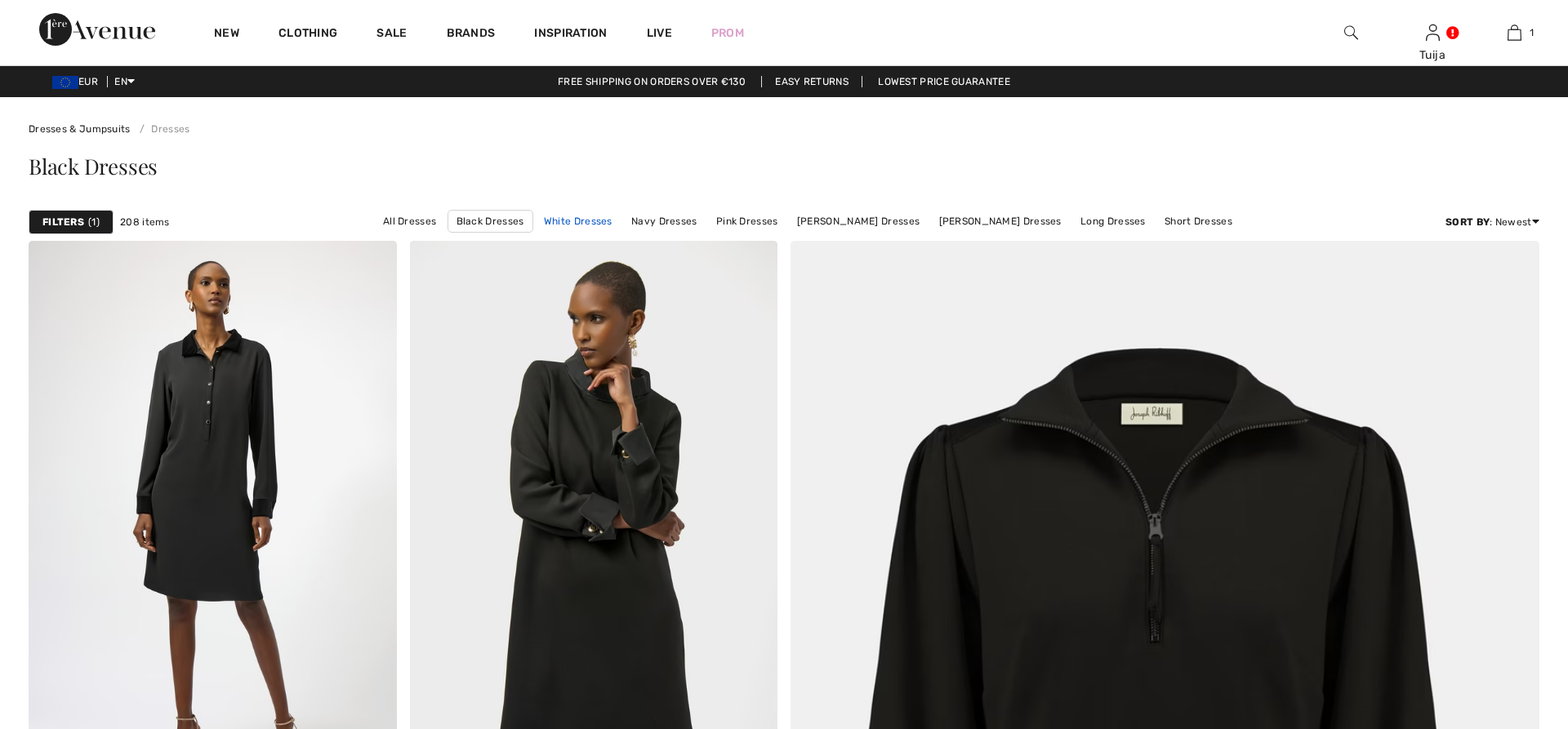
checkbox input "true"
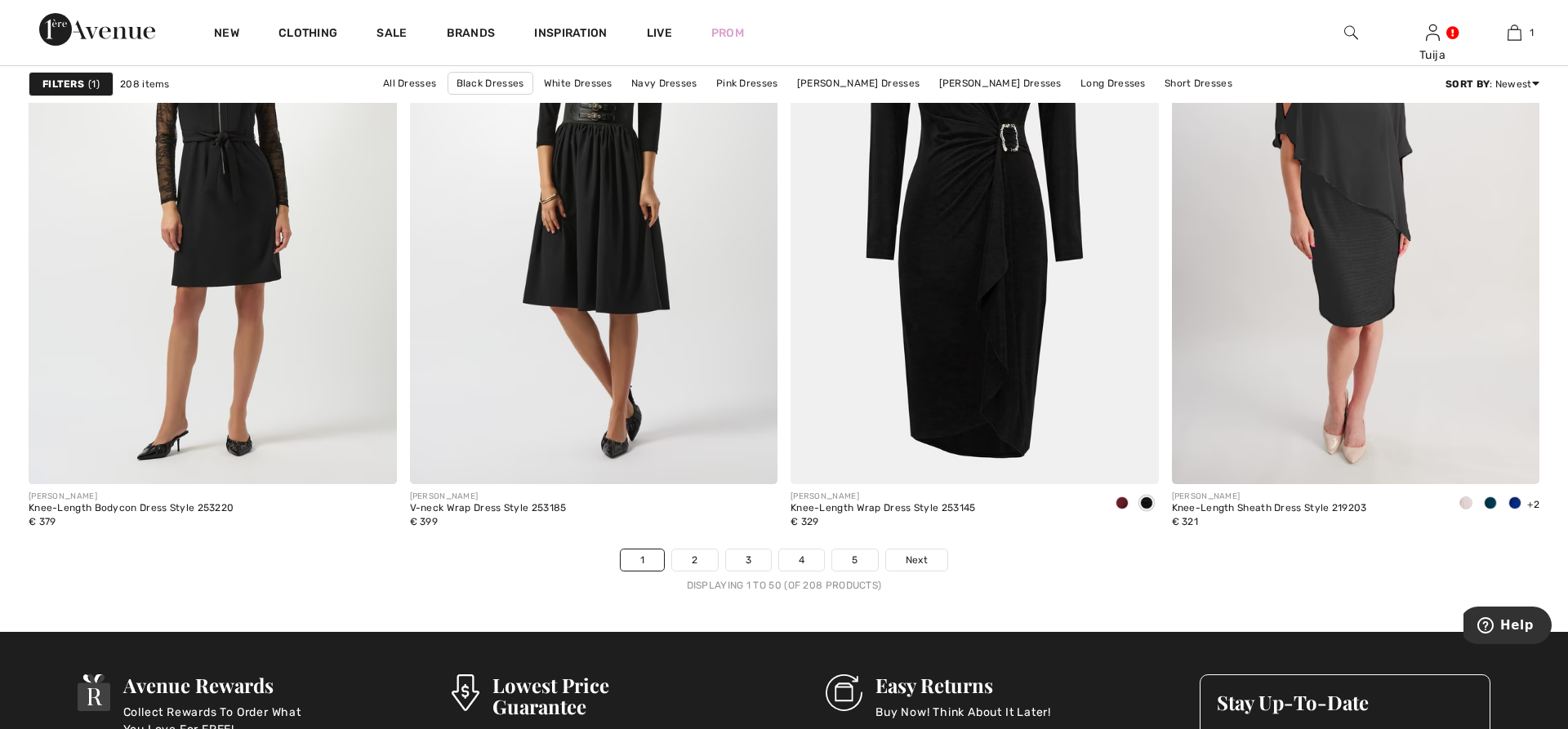
scroll to position [9663, 0]
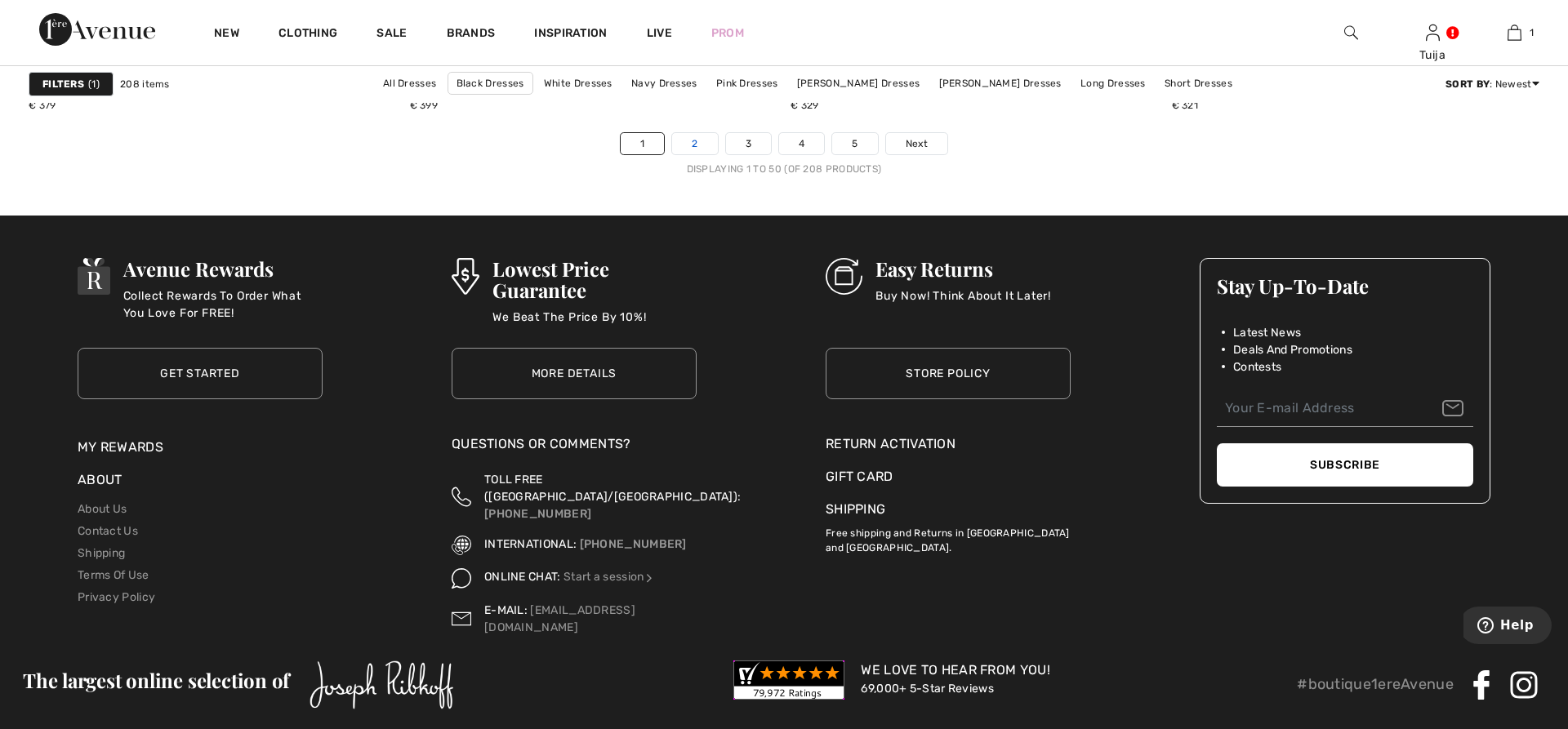
click at [703, 145] on link "2" at bounding box center [694, 144] width 45 height 22
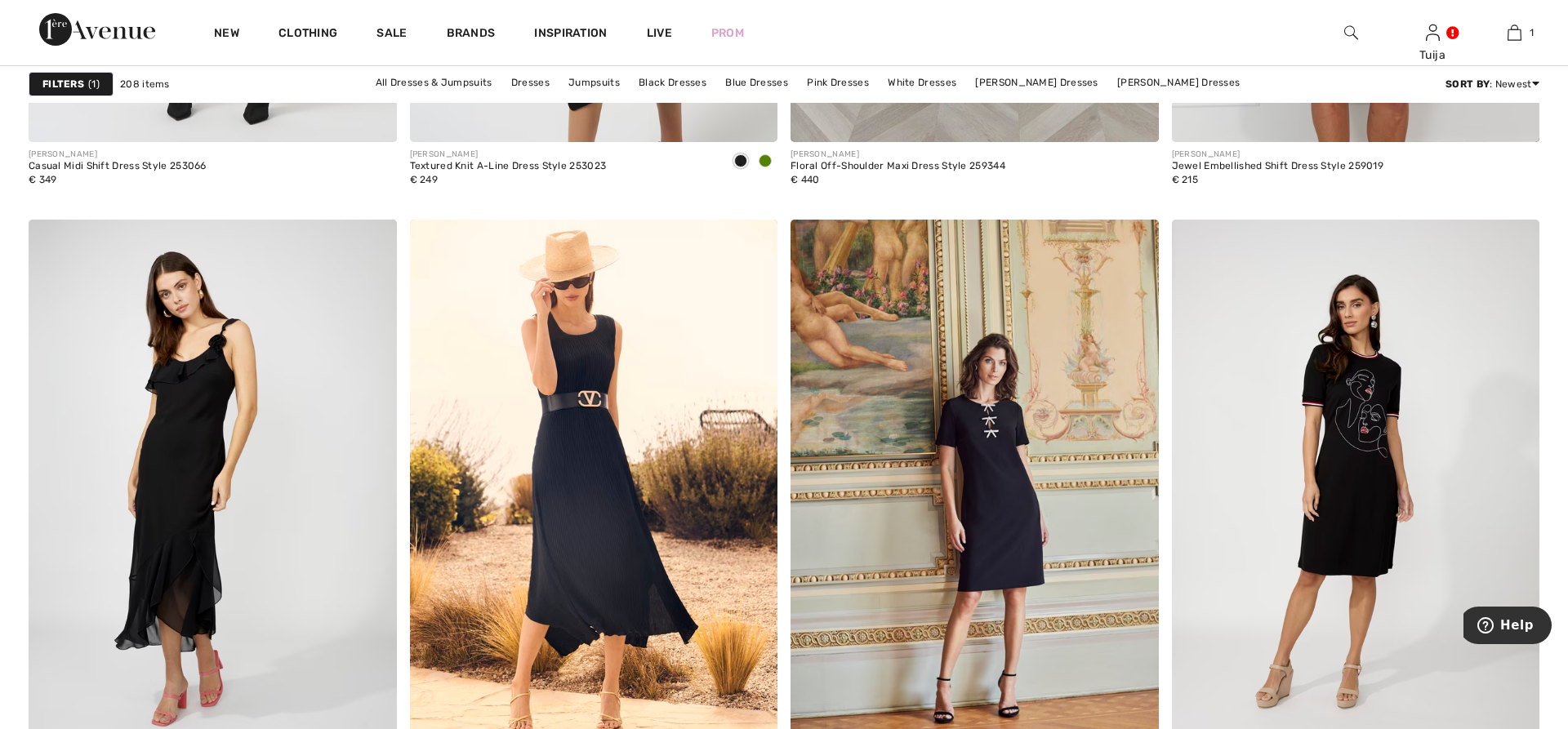
scroll to position [3582, 0]
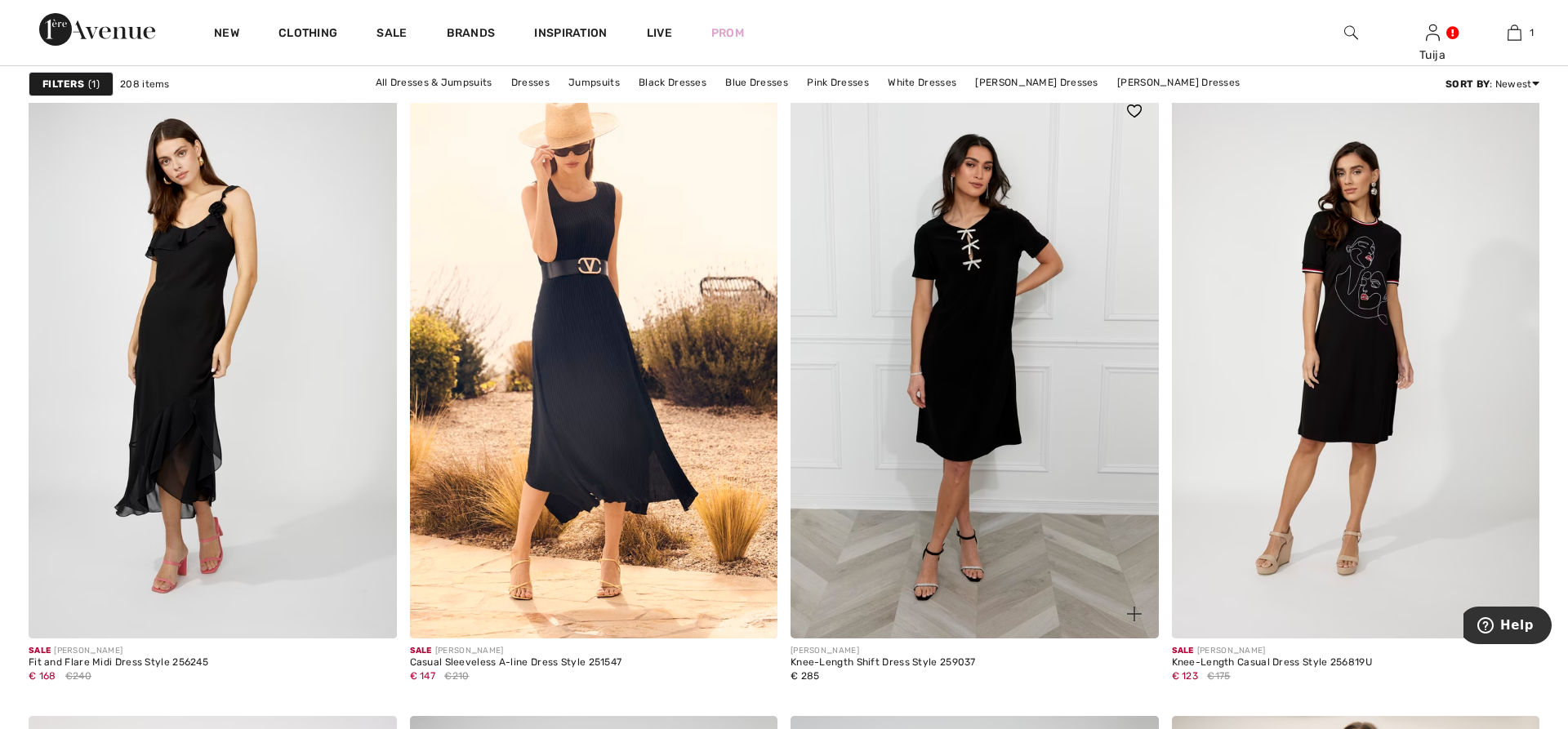
click at [1004, 317] on img at bounding box center [975, 362] width 368 height 552
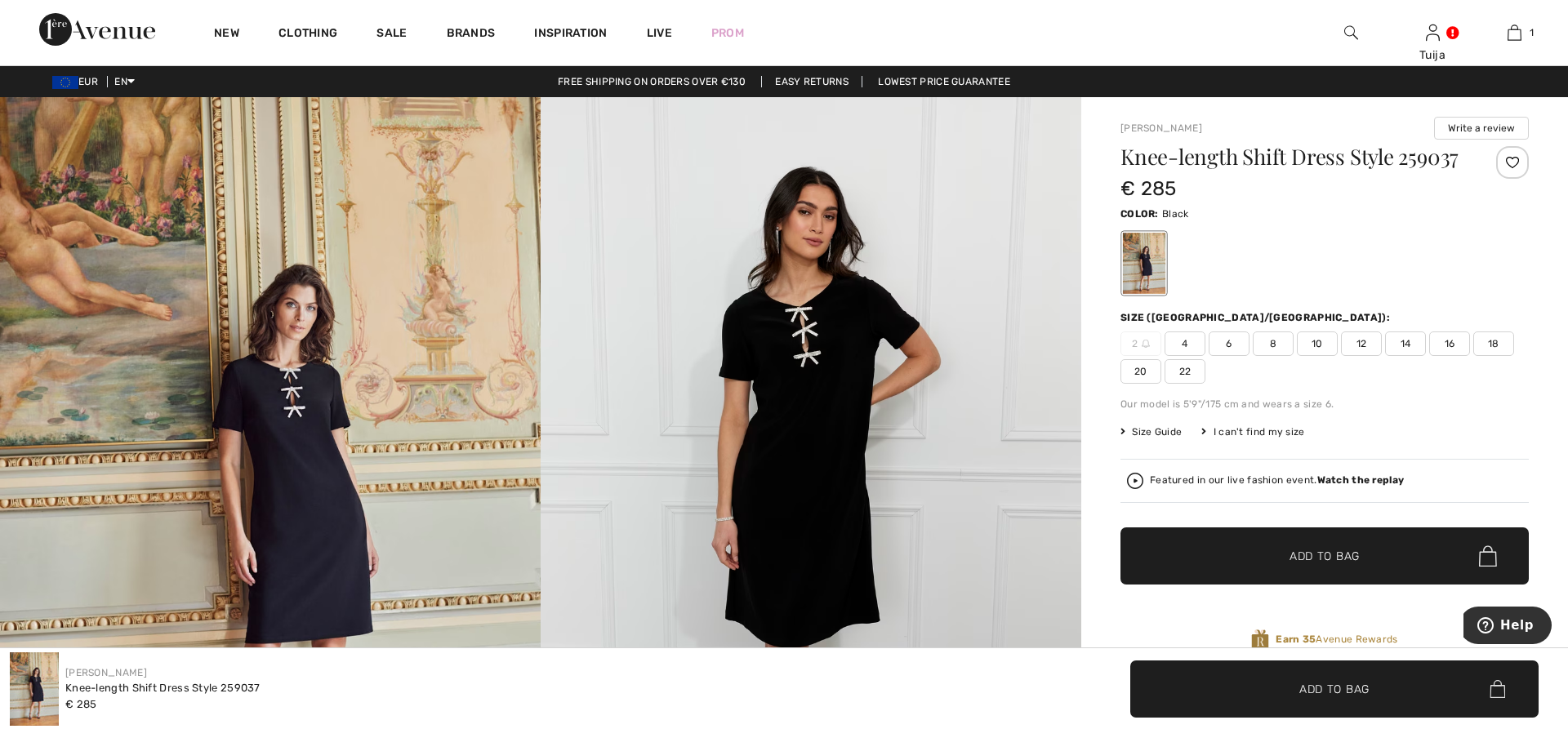
click at [1274, 343] on span "8" at bounding box center [1273, 343] width 41 height 24
click at [1239, 557] on span "✔ Added to Bag Add to Bag" at bounding box center [1325, 556] width 408 height 57
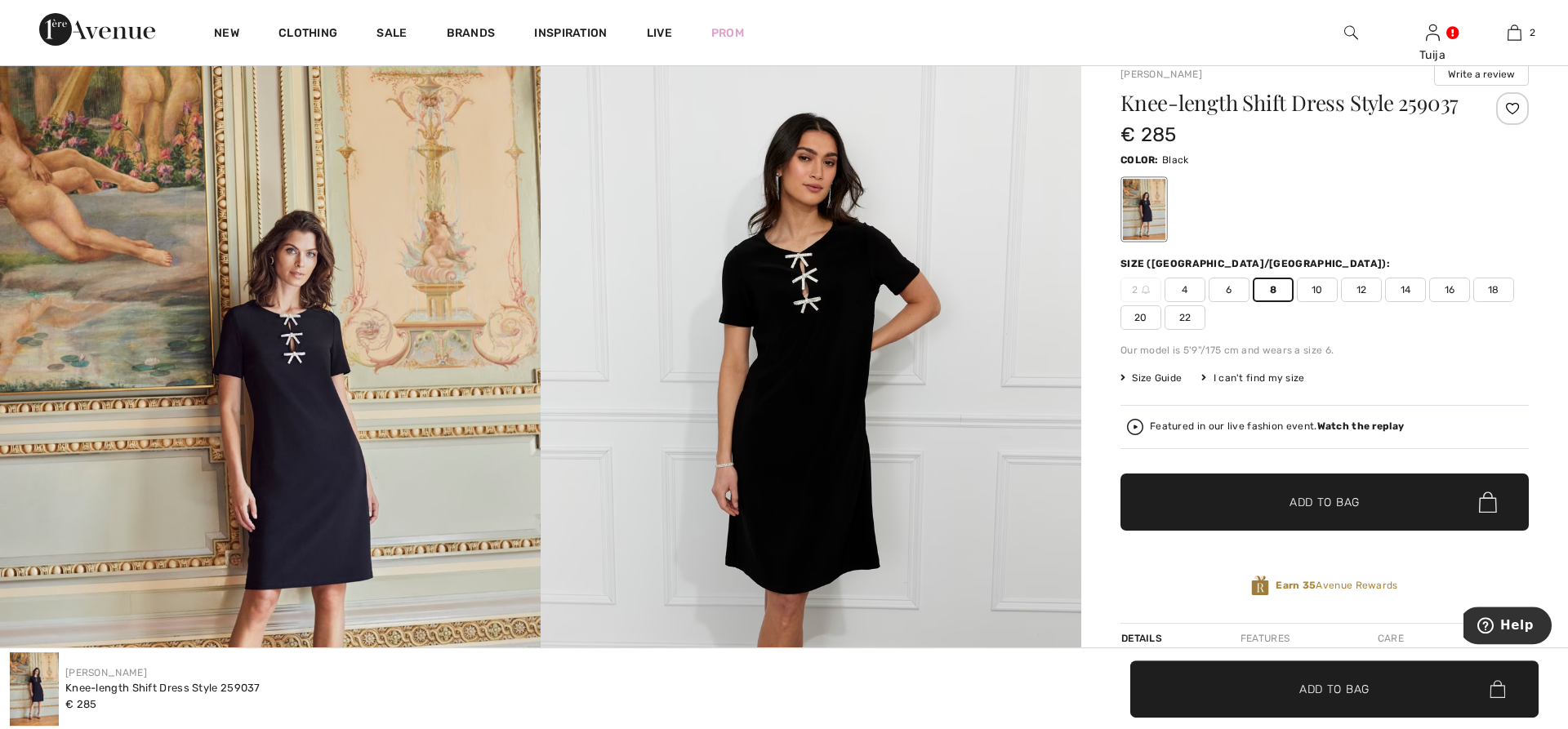
scroll to position [83, 0]
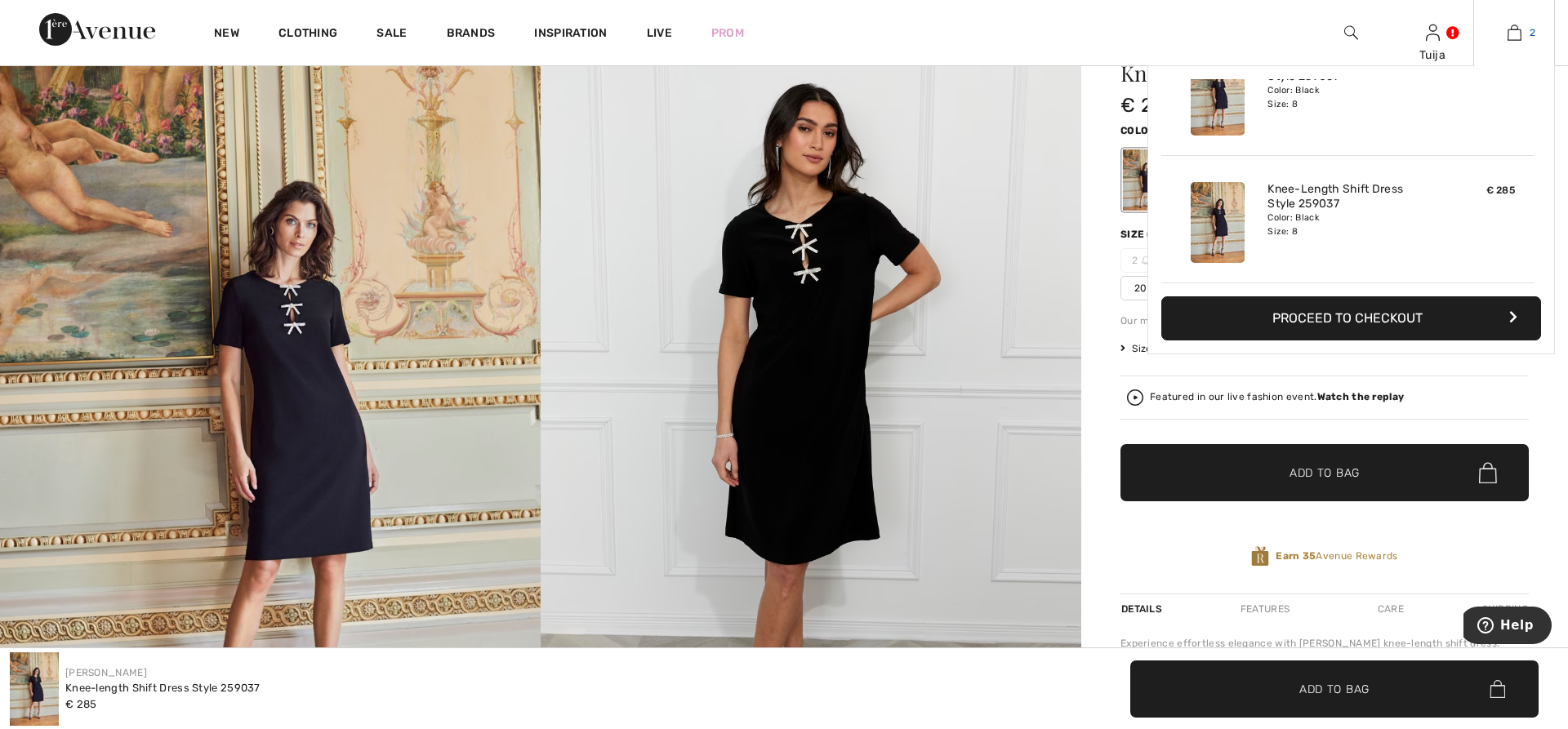
click at [1515, 30] on img at bounding box center [1514, 32] width 14 height 20
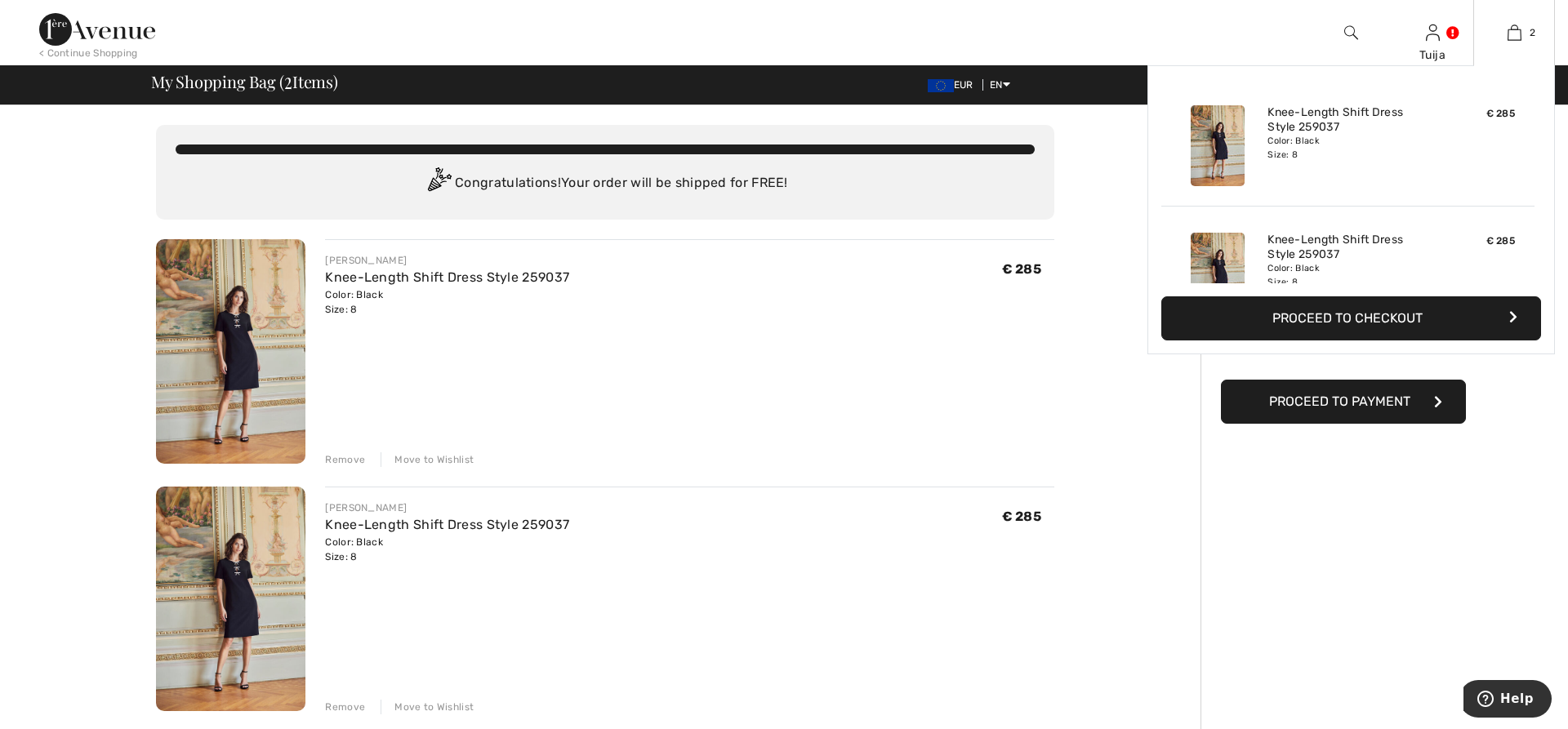
scroll to position [51, 0]
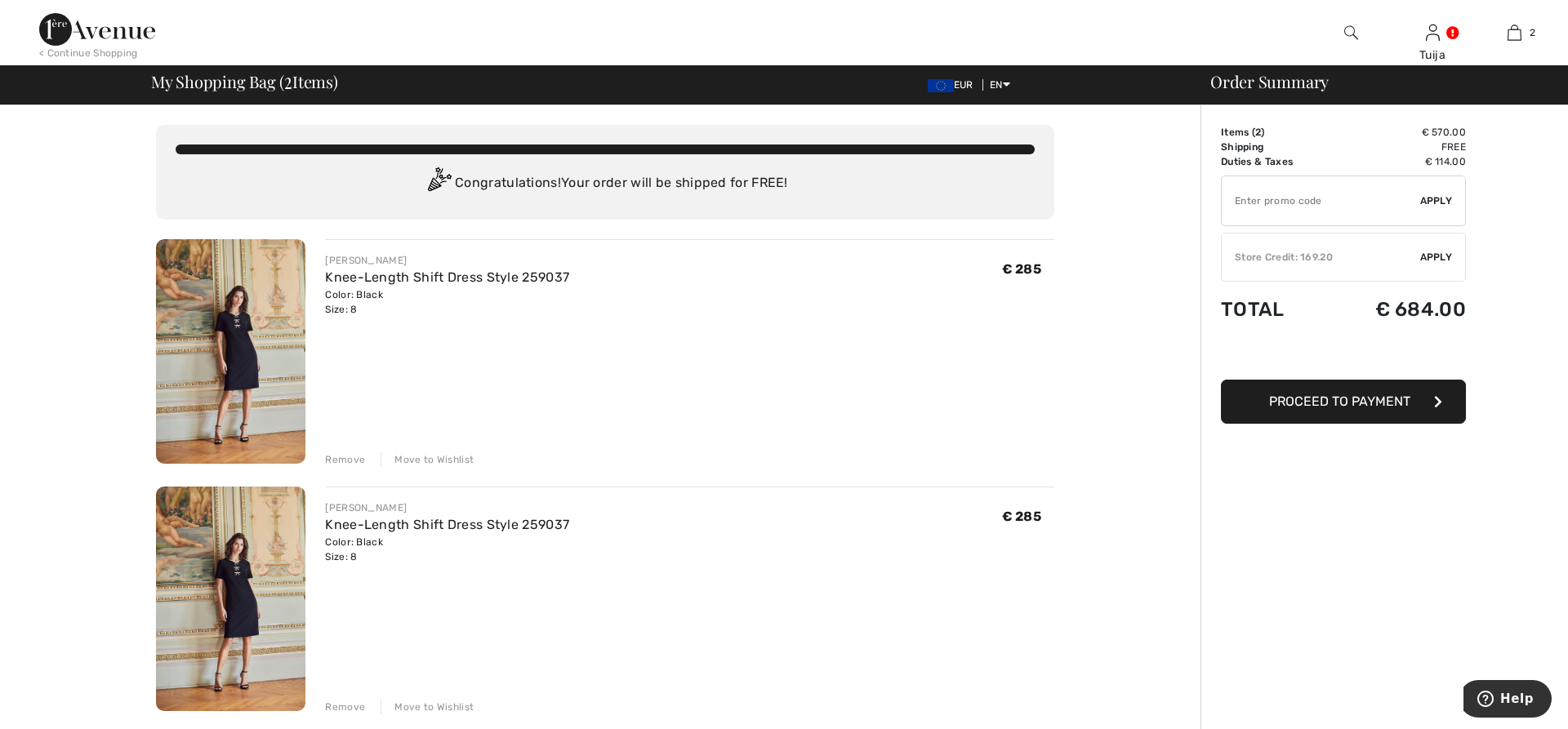
click at [338, 463] on div "Remove" at bounding box center [345, 459] width 40 height 15
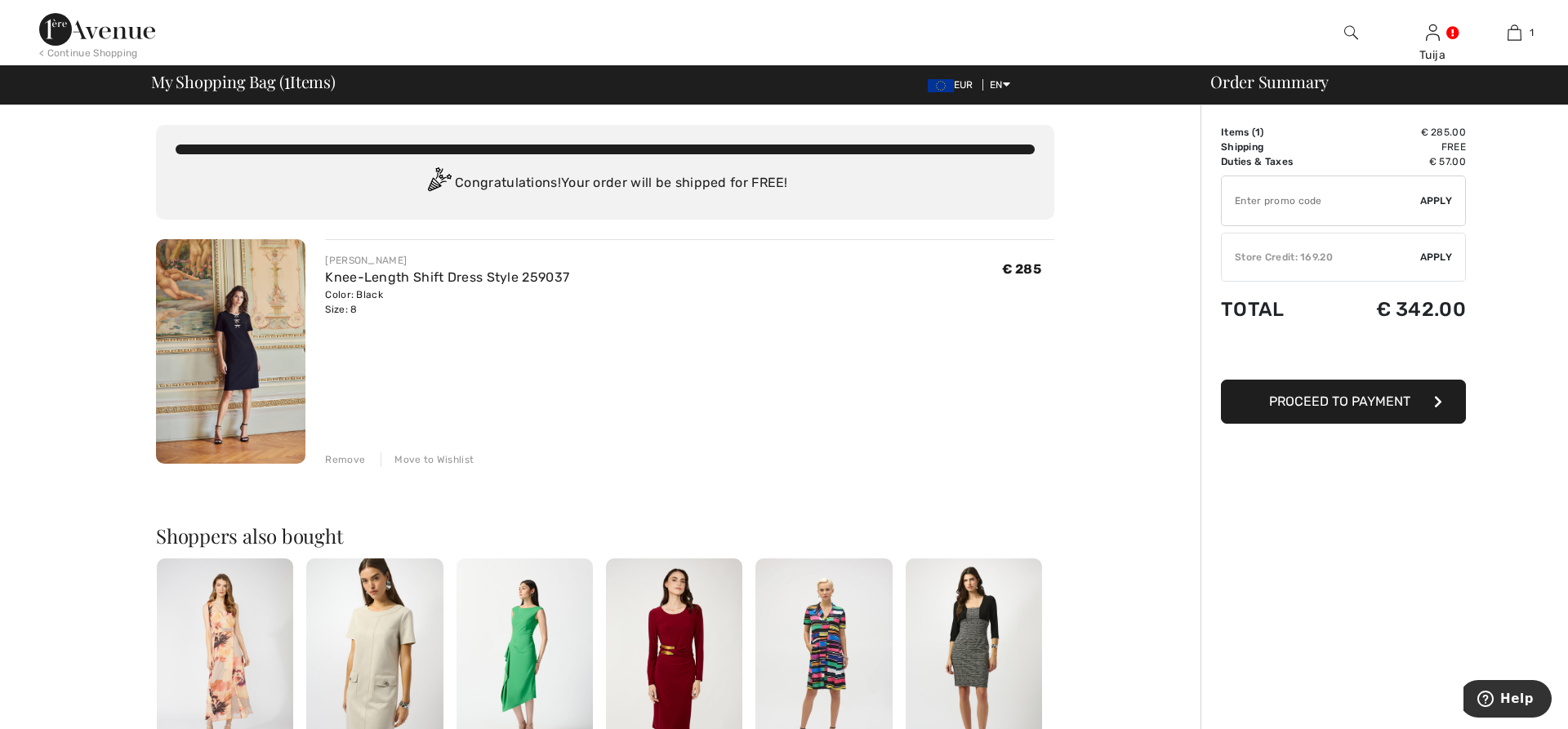
click at [336, 458] on div "Remove" at bounding box center [345, 459] width 40 height 15
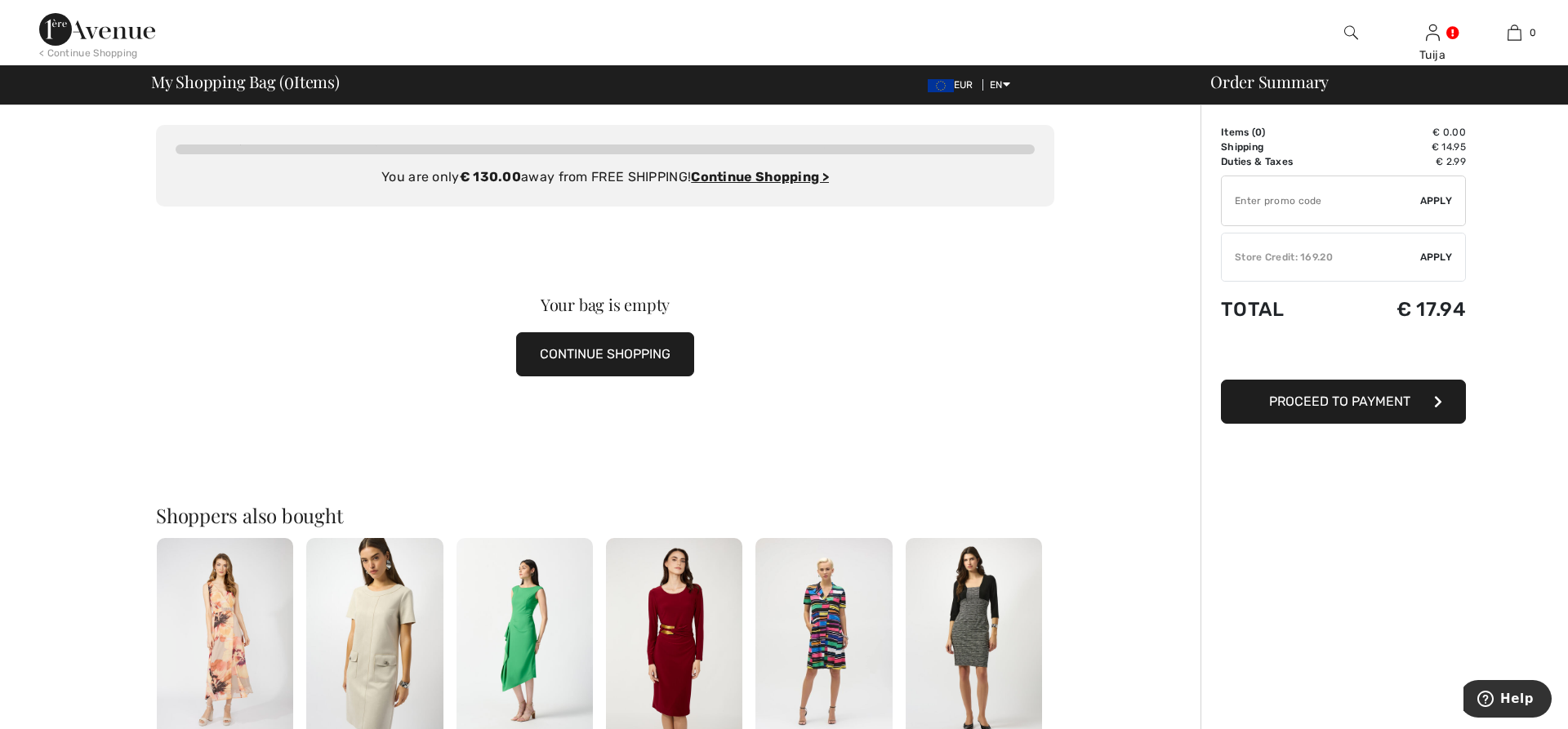
click at [580, 358] on button "CONTINUE SHOPPING" at bounding box center [605, 354] width 178 height 44
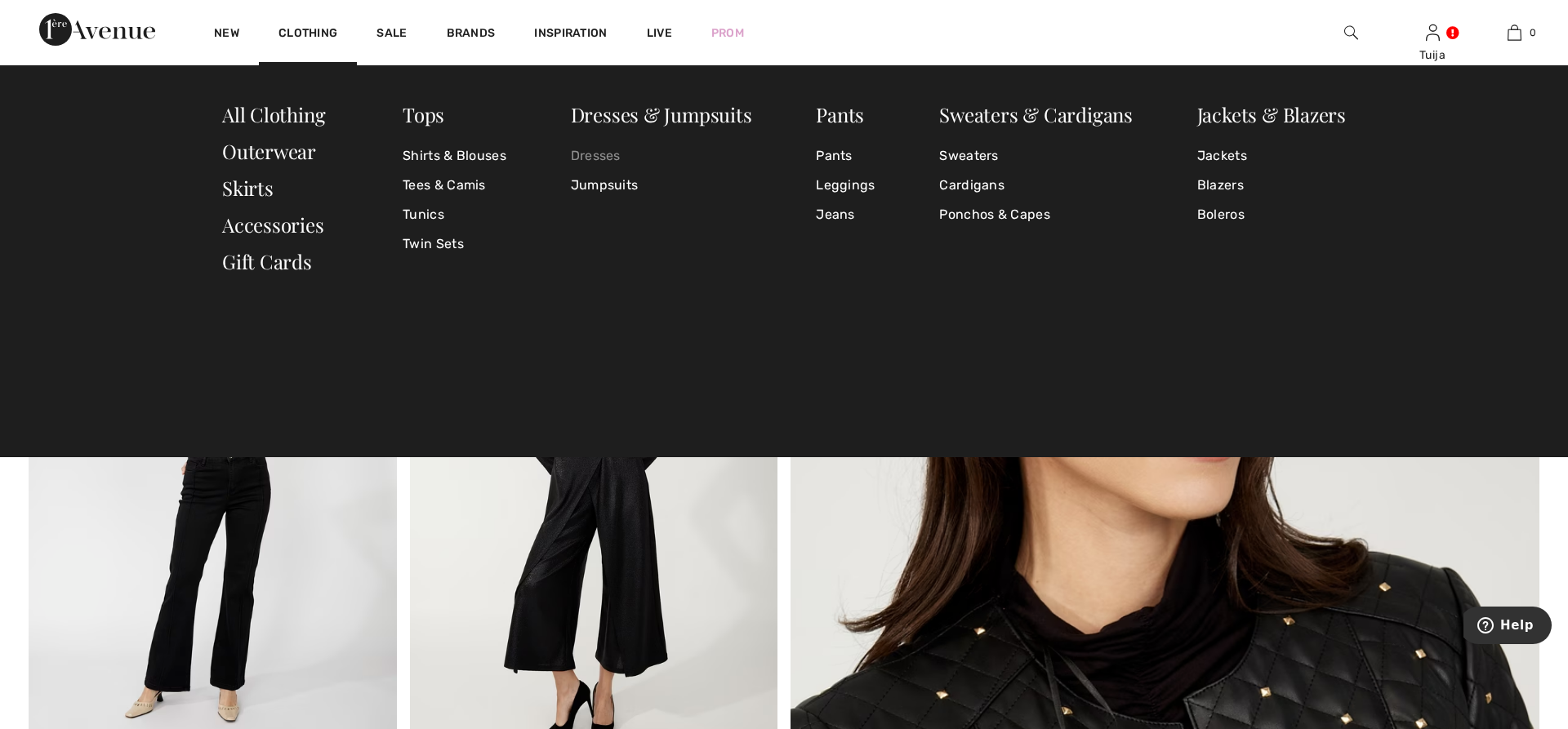
click at [580, 154] on link "Dresses" at bounding box center [662, 156] width 182 height 29
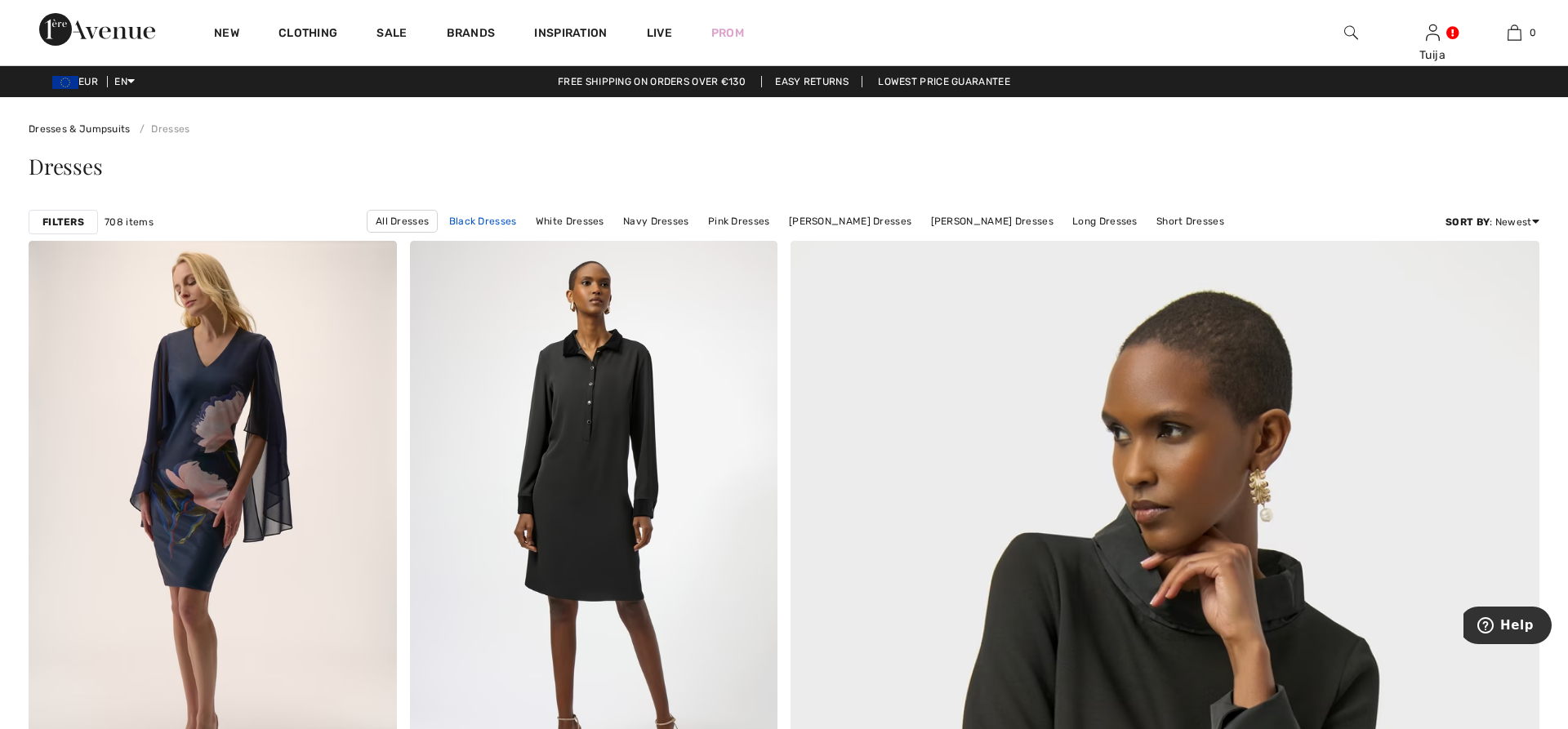
click at [502, 222] on link "Black Dresses" at bounding box center [483, 221] width 84 height 22
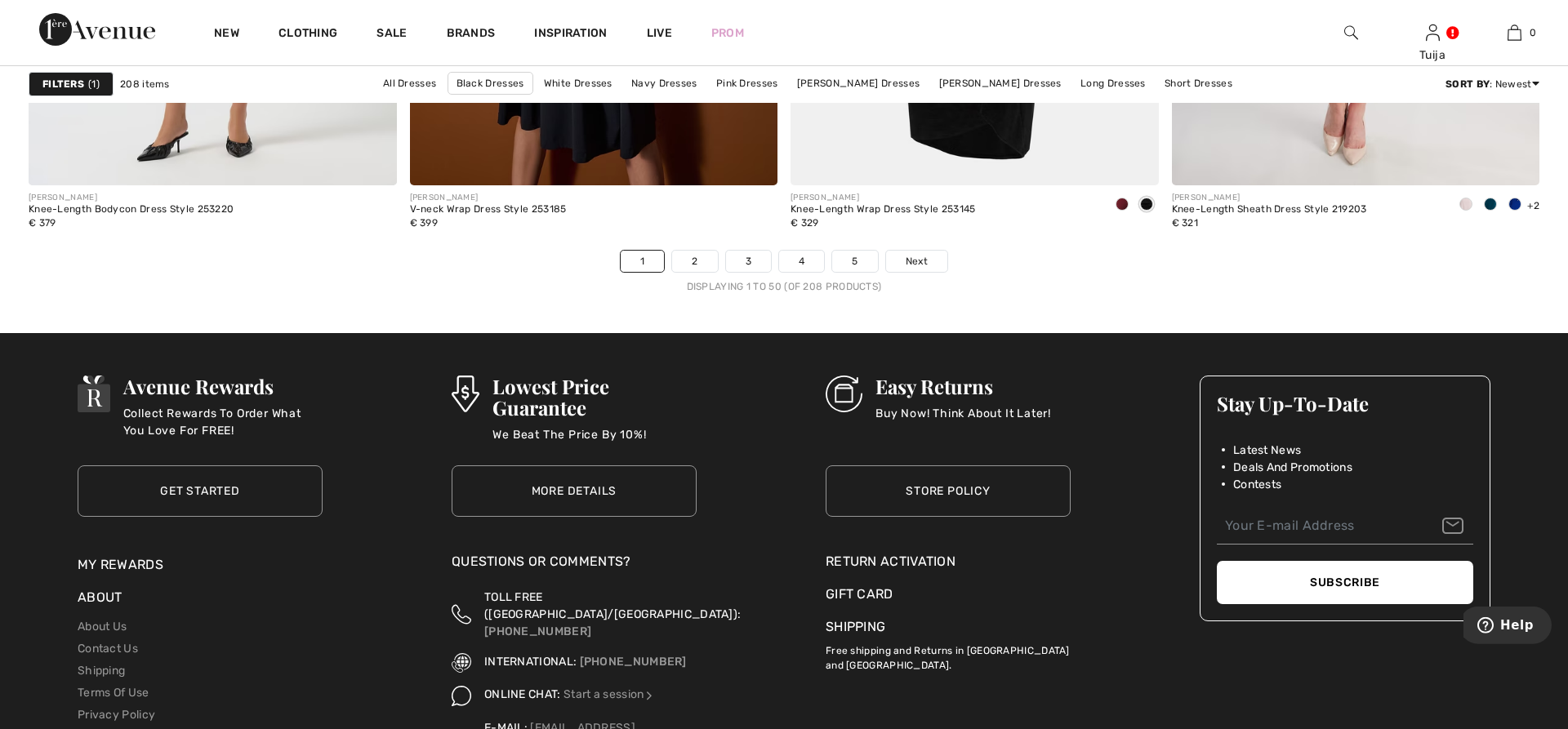
scroll to position [9477, 0]
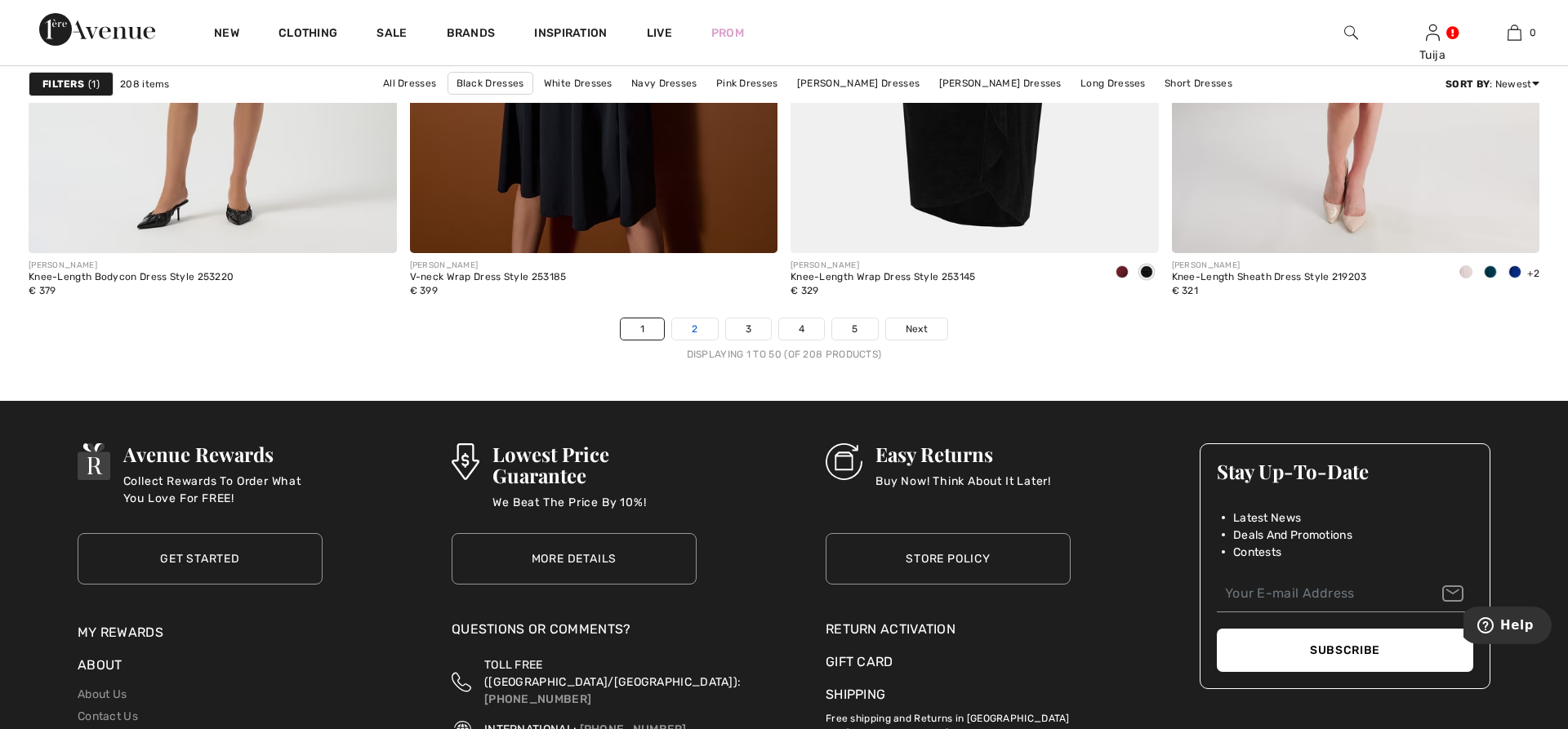
click at [707, 336] on link "2" at bounding box center [694, 329] width 45 height 22
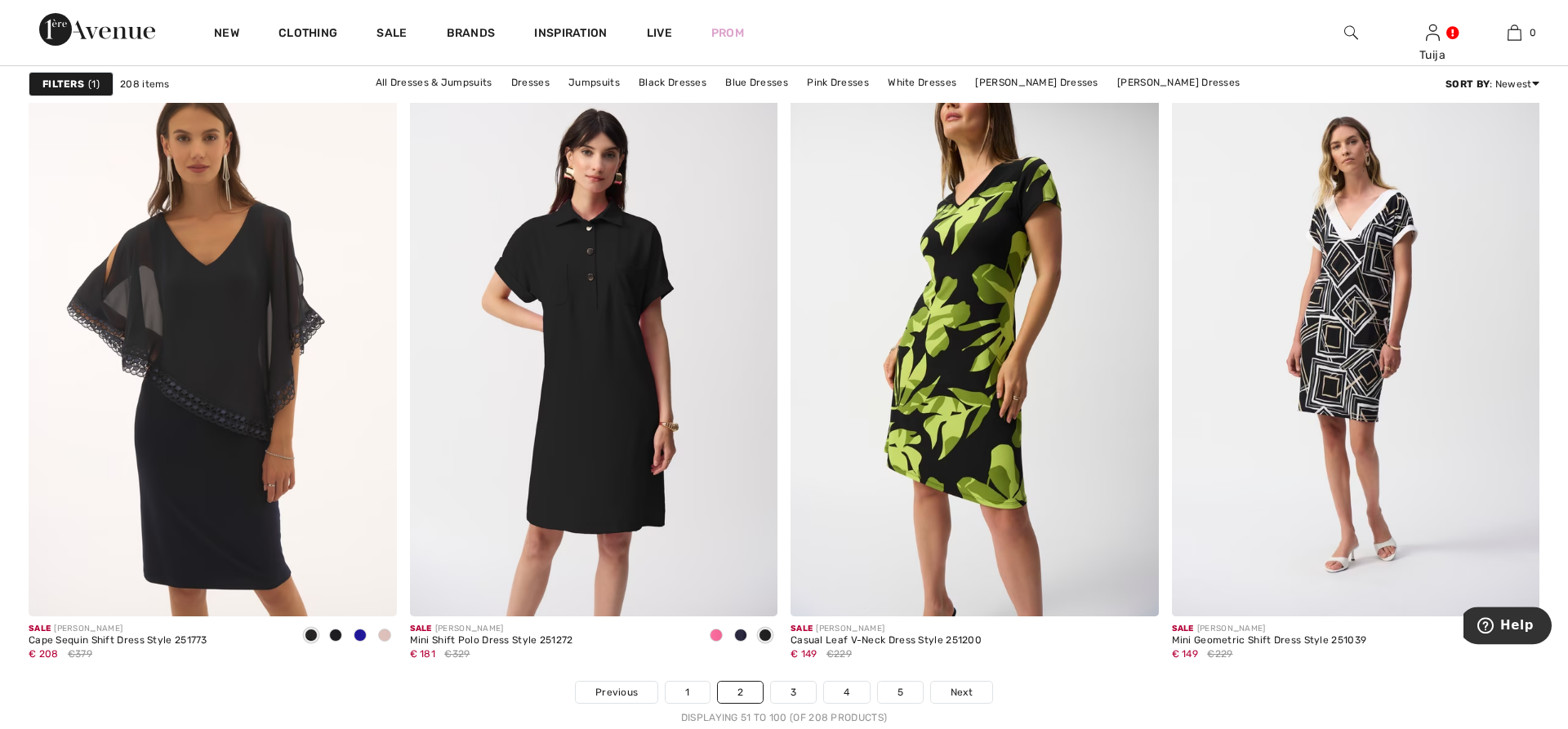
scroll to position [9246, 0]
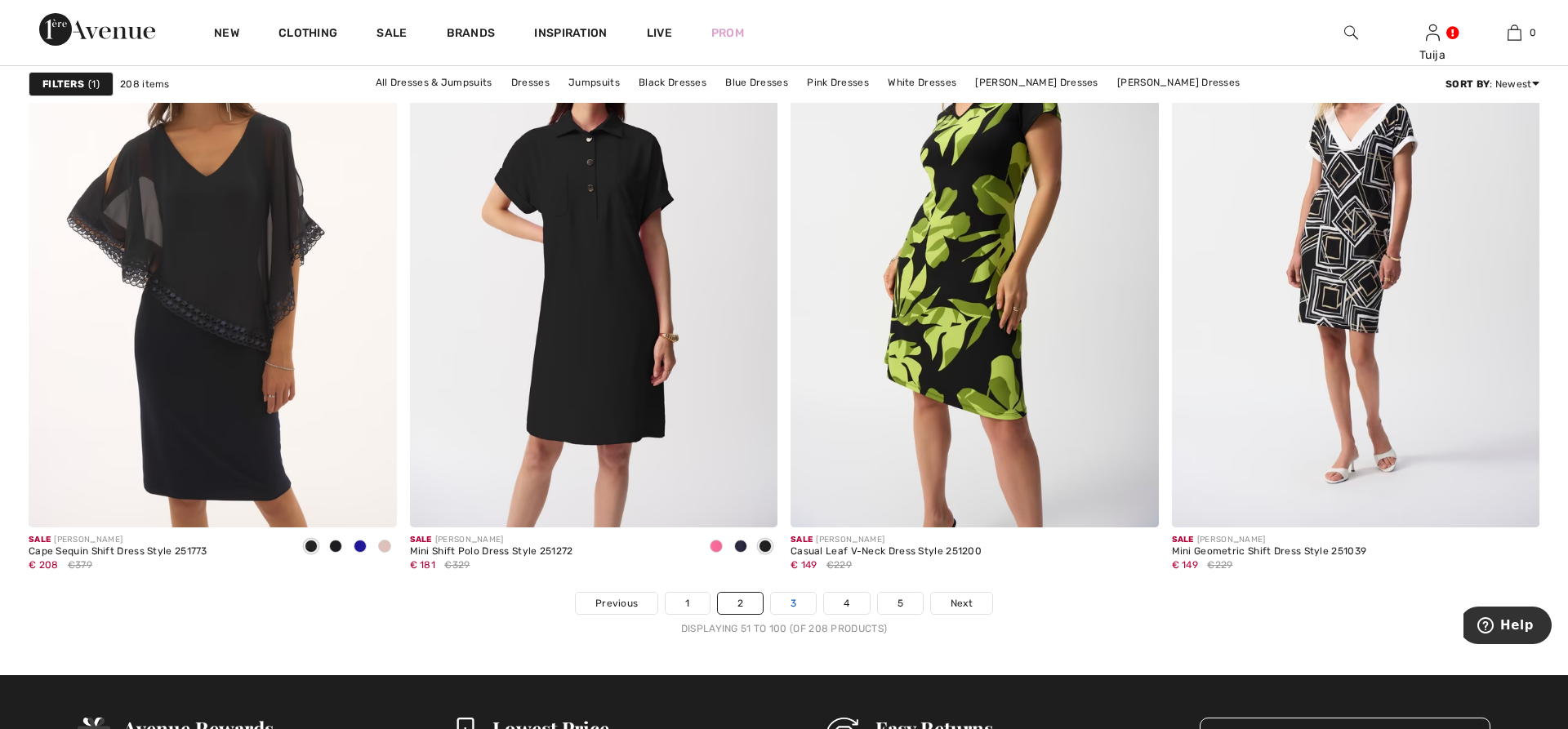
click at [800, 600] on link "3" at bounding box center [793, 604] width 45 height 22
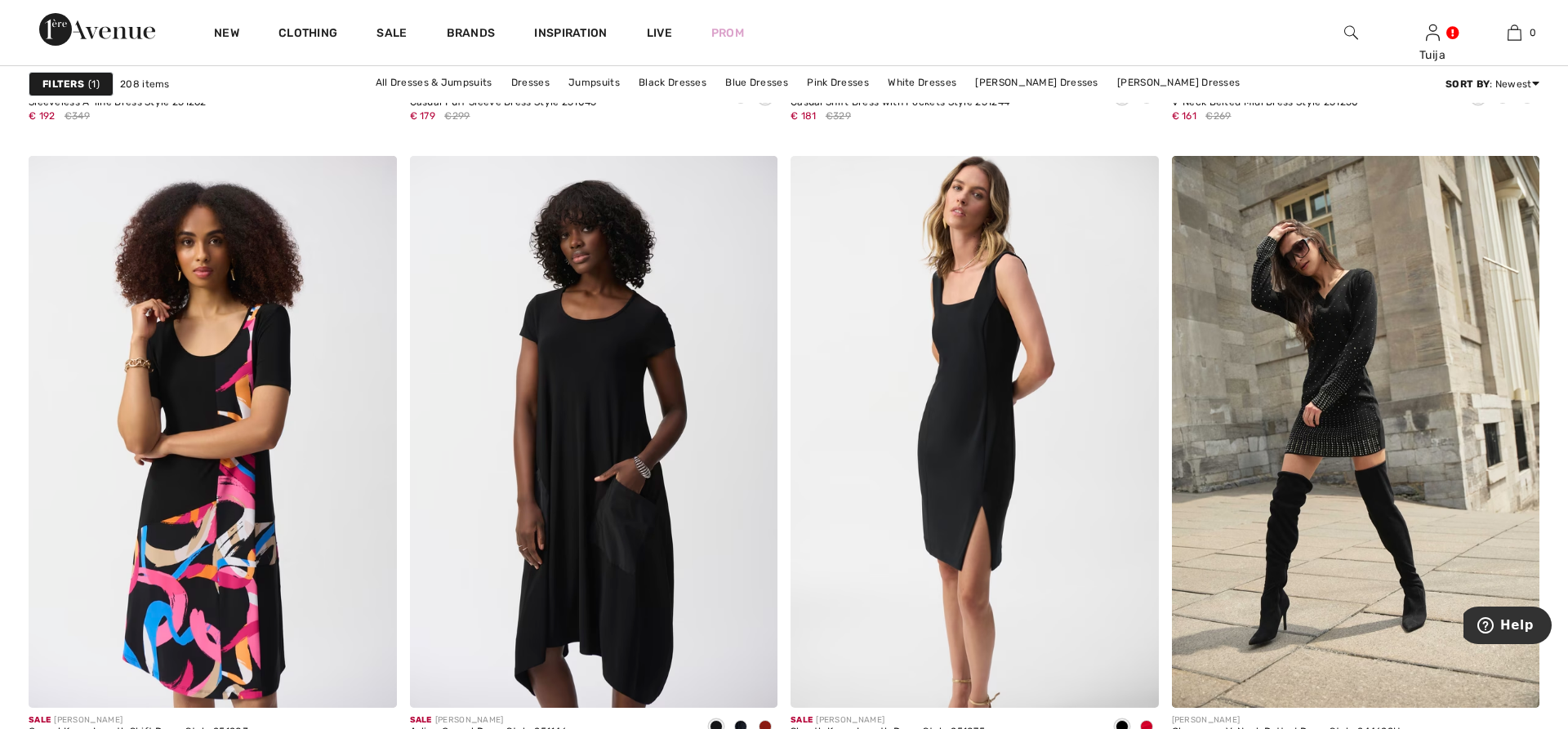
scroll to position [3582, 0]
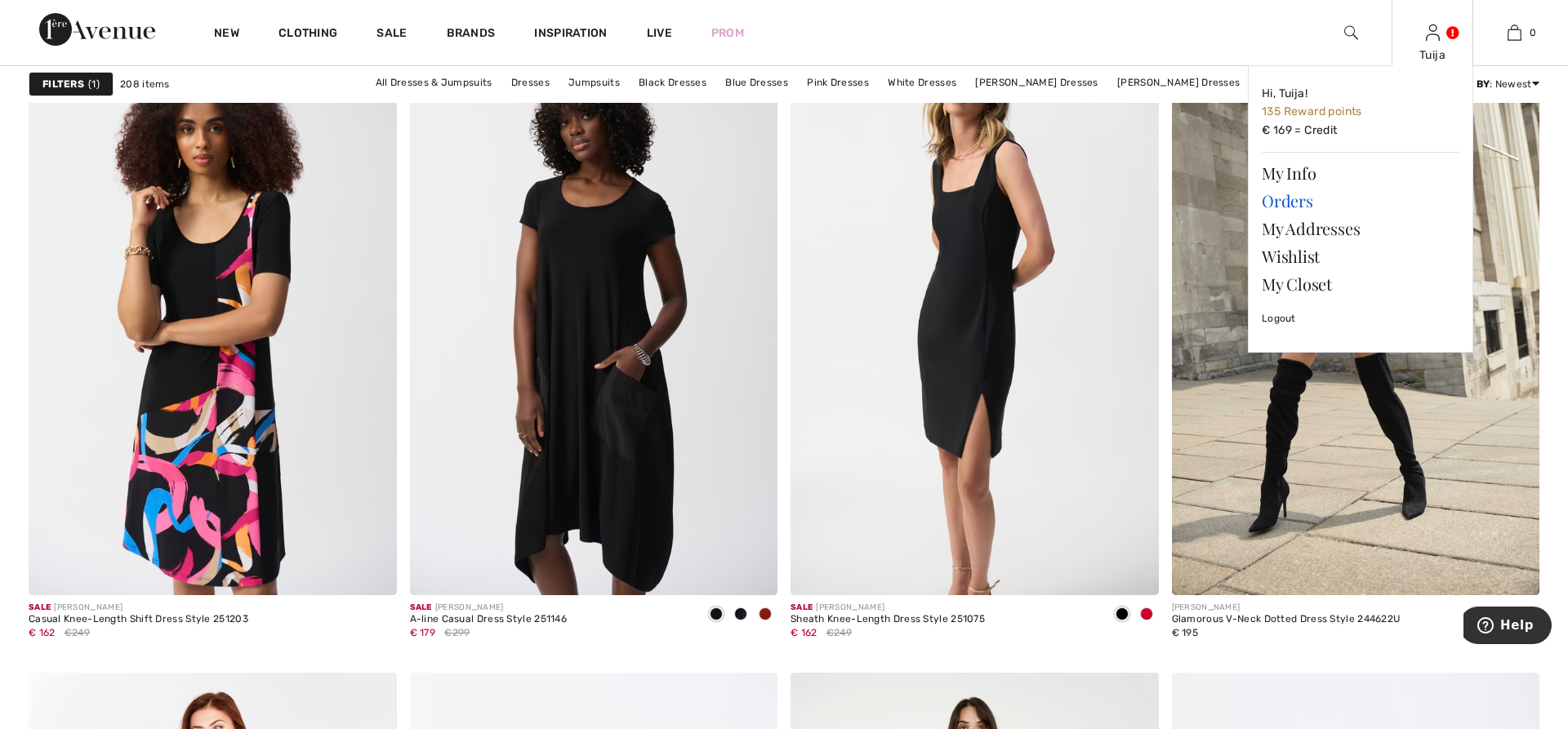
click at [1292, 202] on link "Orders" at bounding box center [1360, 201] width 198 height 28
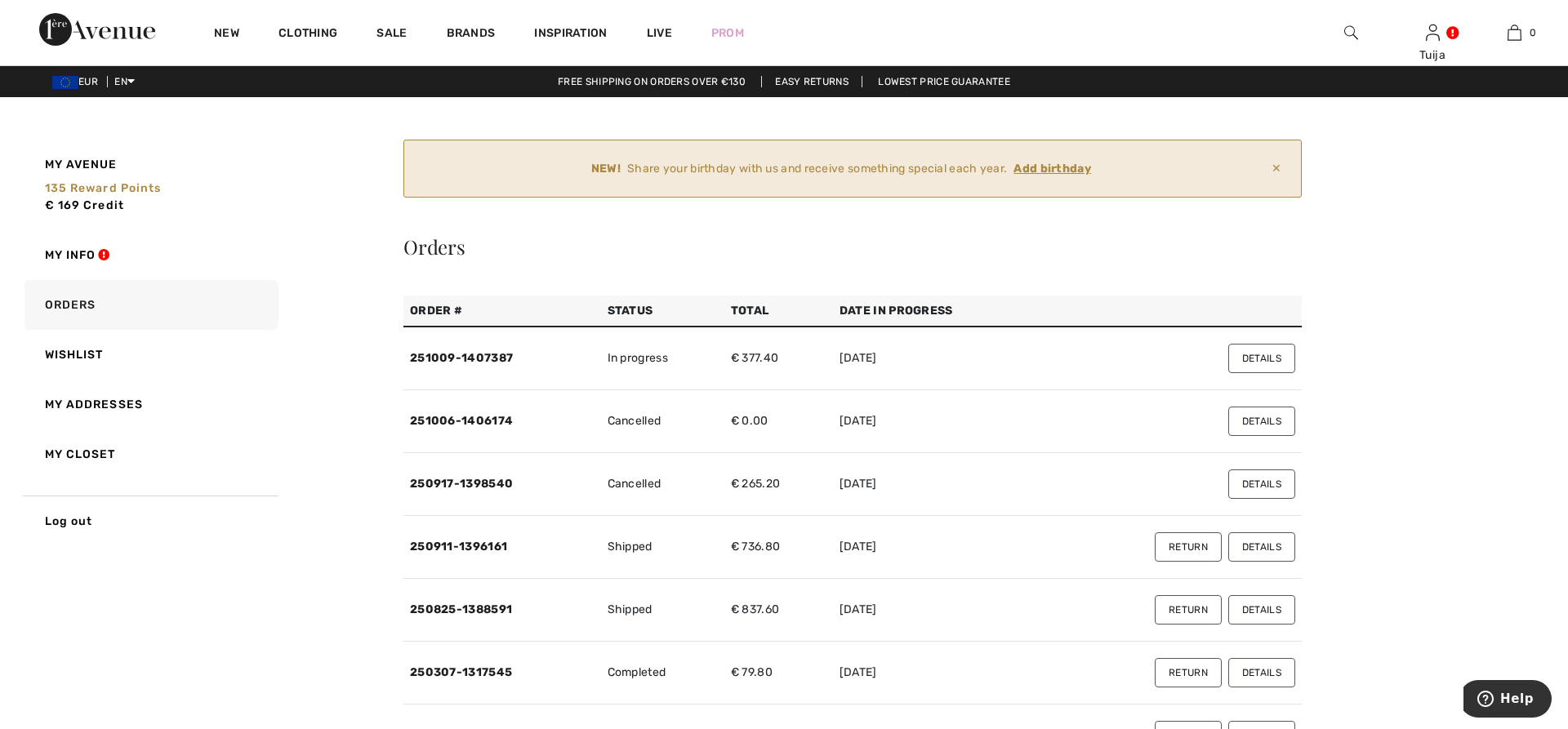
click at [1249, 356] on button "Details" at bounding box center [1261, 359] width 67 height 29
